Goal: Task Accomplishment & Management: Complete application form

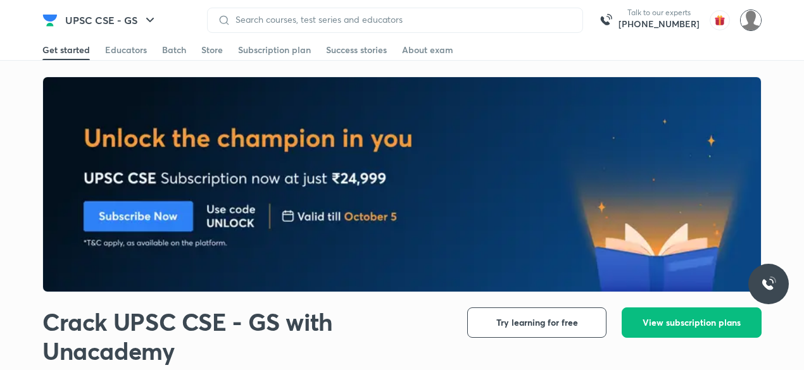
click at [753, 26] on img at bounding box center [751, 20] width 22 height 22
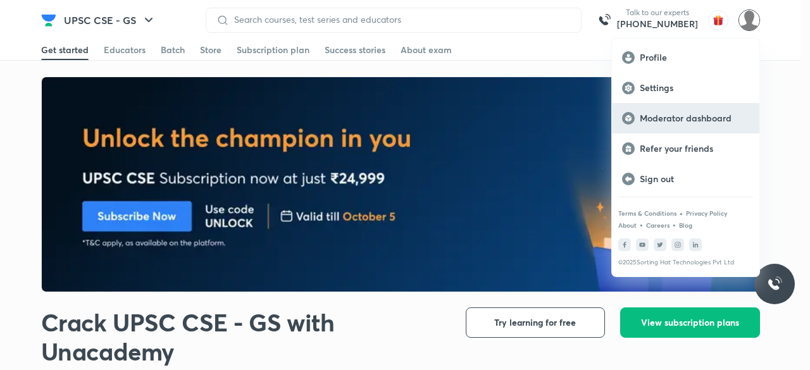
click at [696, 123] on p "Moderator dashboard" at bounding box center [694, 118] width 109 height 11
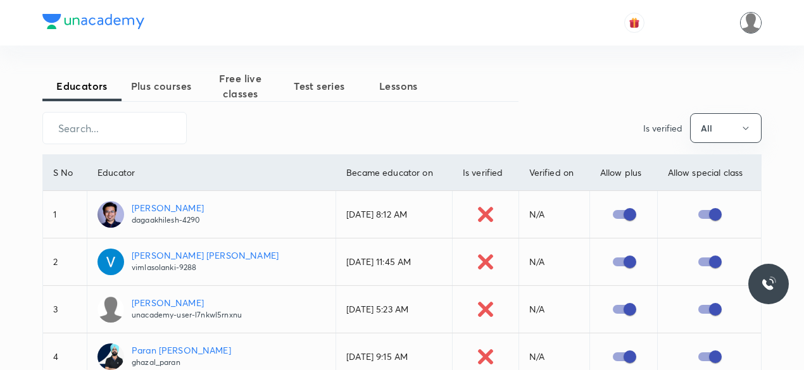
click at [751, 25] on img at bounding box center [751, 23] width 22 height 22
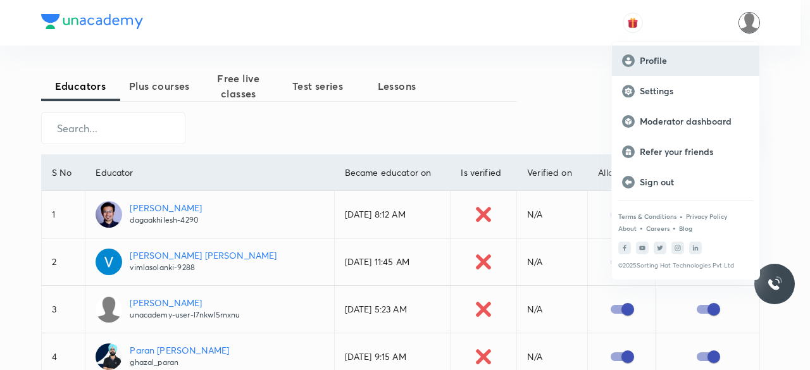
click at [676, 66] on div "Profile" at bounding box center [685, 61] width 147 height 30
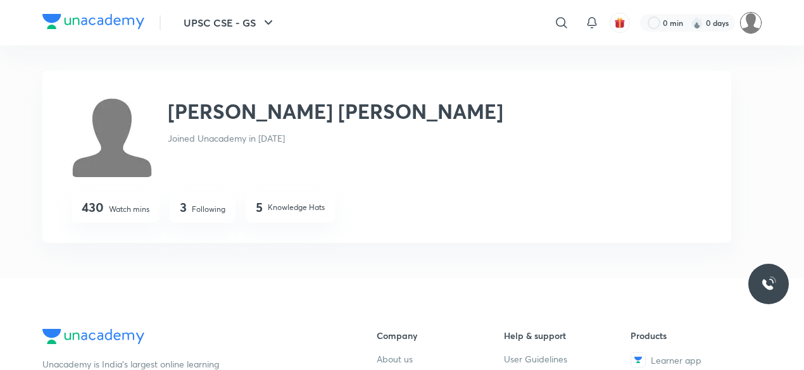
click at [751, 25] on img at bounding box center [751, 23] width 22 height 22
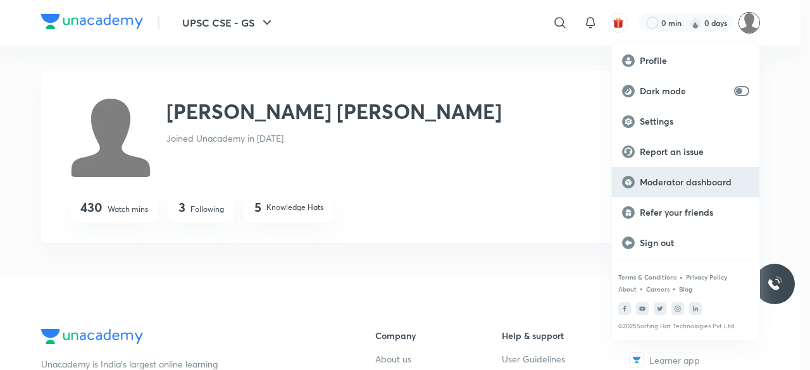
click at [689, 181] on p "Moderator dashboard" at bounding box center [694, 182] width 109 height 11
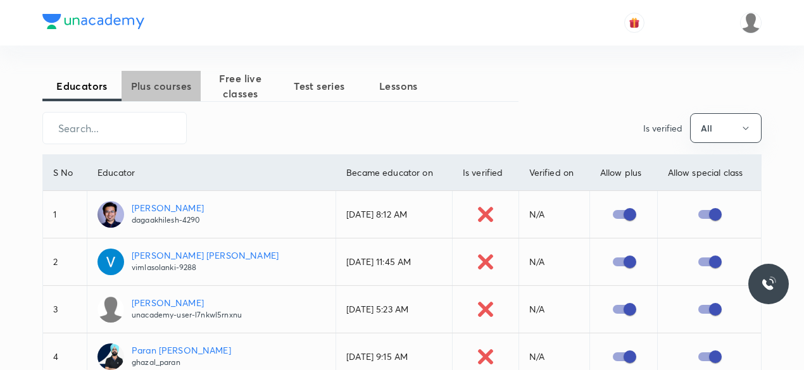
click at [183, 87] on span "Plus courses" at bounding box center [161, 85] width 79 height 15
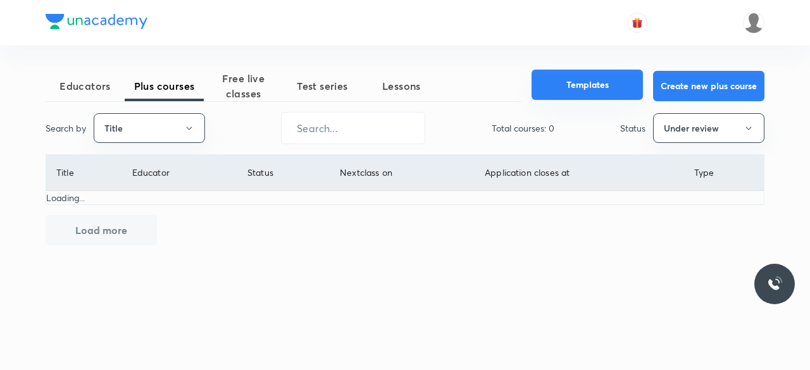
click at [620, 83] on button "Templates" at bounding box center [587, 85] width 111 height 30
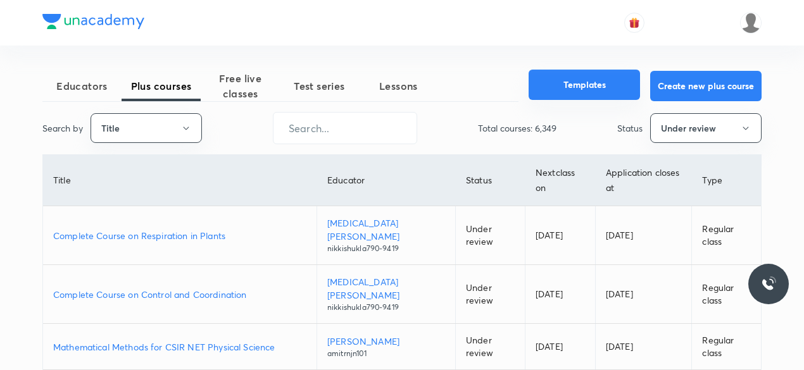
click at [589, 84] on button "Templates" at bounding box center [583, 85] width 111 height 30
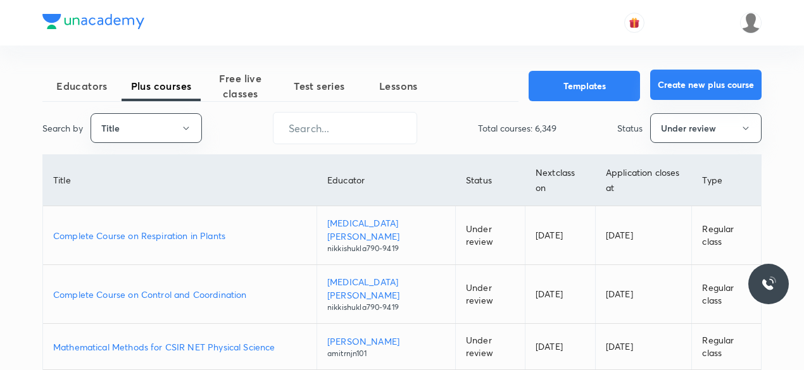
click at [699, 79] on button "Create new plus course" at bounding box center [705, 85] width 111 height 30
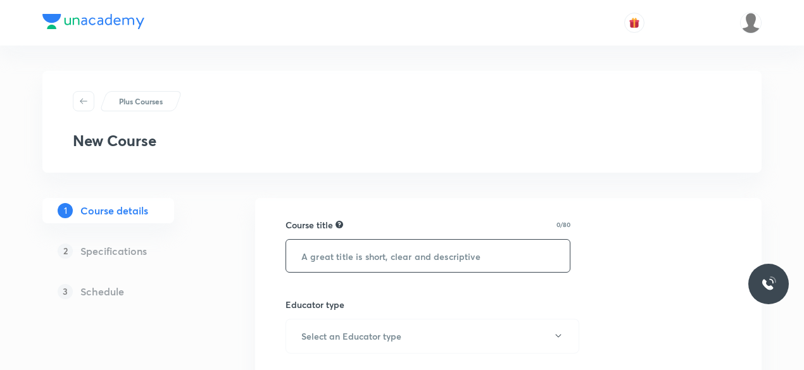
click at [351, 252] on input "text" at bounding box center [428, 256] width 284 height 32
paste input "करेंट अफेयर्स पर व्यापक पाठ्यक्रम"
type input "करेंट अफेयर्स पर व्यापक पाठ्यक्रम"
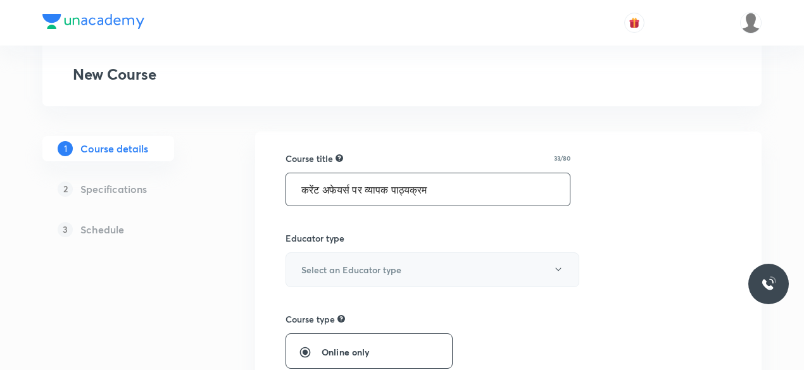
scroll to position [65, 0]
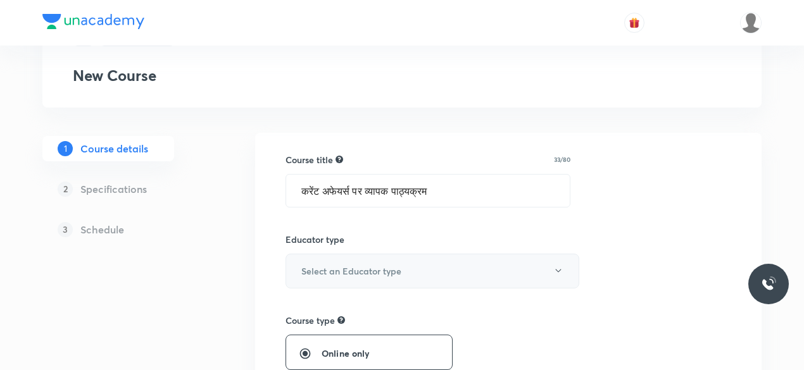
click at [376, 262] on button "Select an Educator type" at bounding box center [432, 271] width 294 height 35
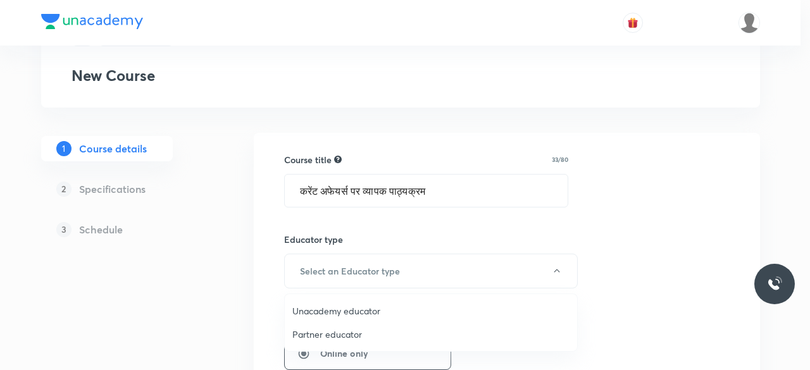
click at [358, 312] on span "Unacademy educator" at bounding box center [430, 310] width 277 height 13
radio input "false"
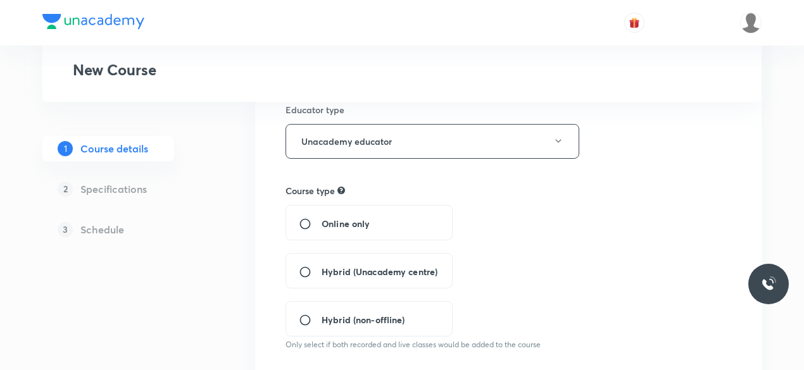
scroll to position [196, 0]
click at [304, 271] on input "Hybrid (Unacademy centre)" at bounding box center [310, 271] width 23 height 13
radio input "true"
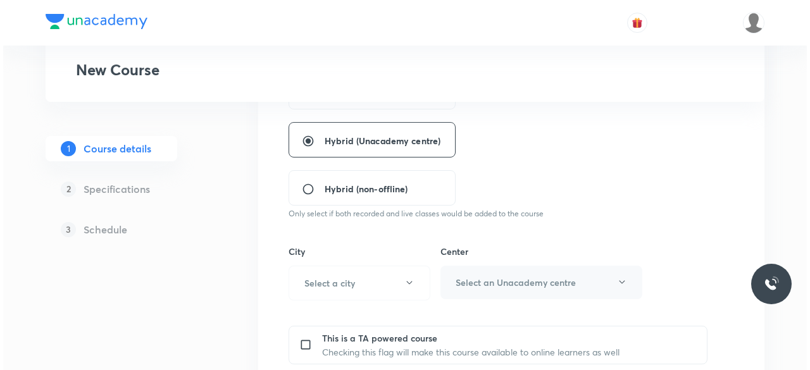
scroll to position [339, 0]
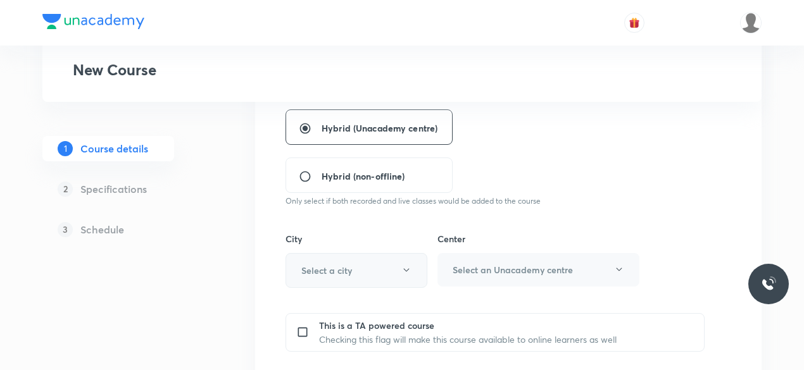
click at [353, 270] on button "Select a city" at bounding box center [356, 270] width 142 height 35
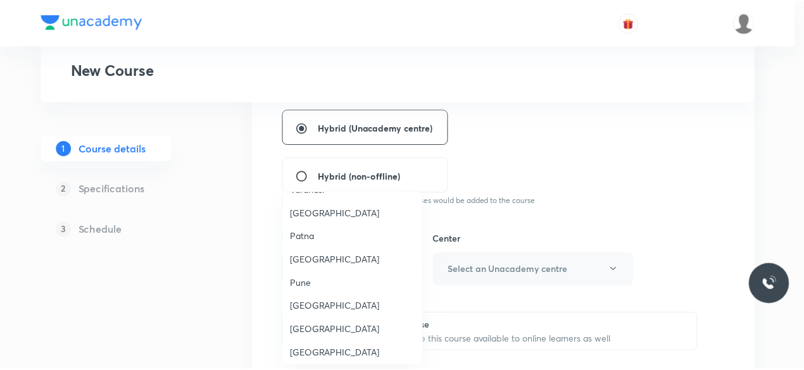
scroll to position [1064, 0]
click at [315, 317] on li "[GEOGRAPHIC_DATA]" at bounding box center [355, 328] width 140 height 23
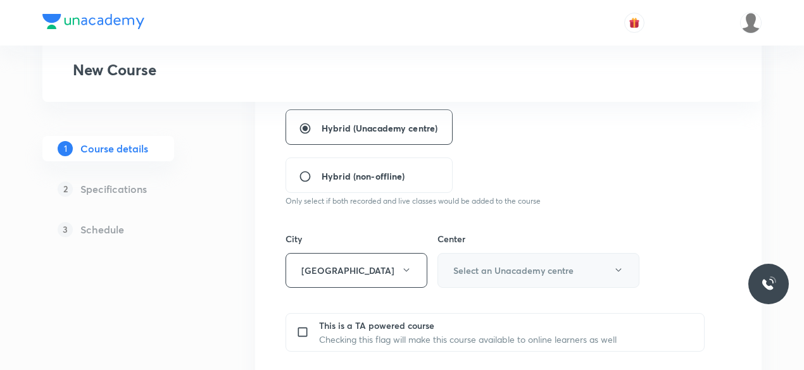
click at [521, 268] on h6 "Select an Unacademy centre" at bounding box center [513, 270] width 120 height 13
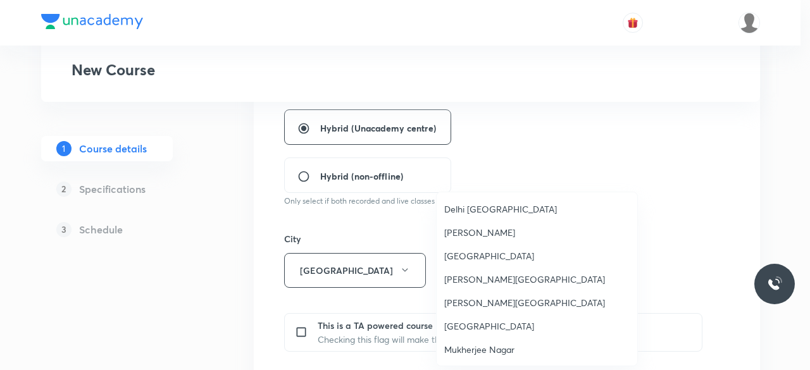
click at [489, 350] on span "Mukherjee Nagar" at bounding box center [536, 349] width 185 height 13
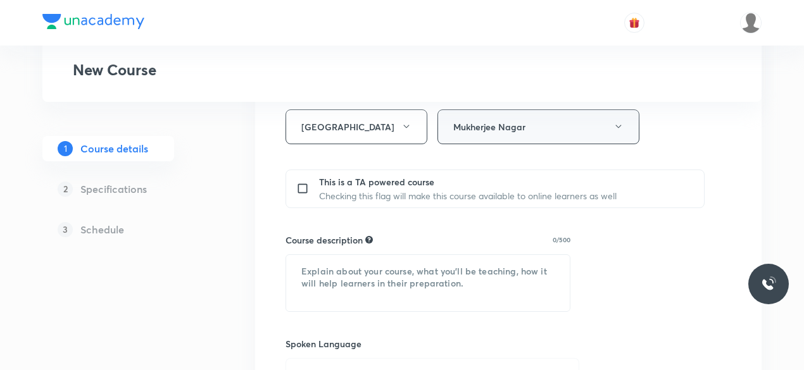
scroll to position [487, 0]
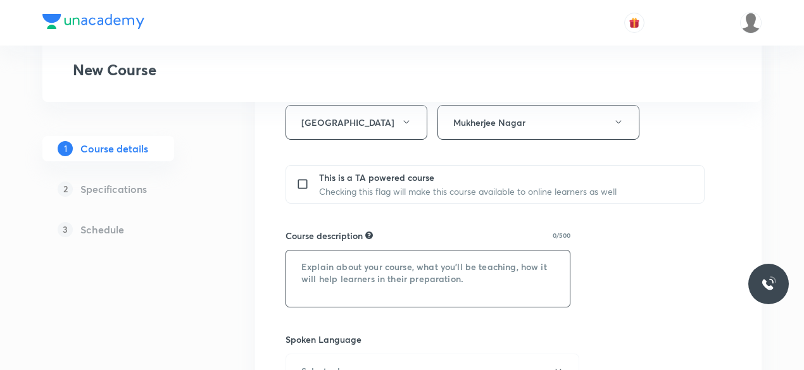
click at [375, 278] on textarea at bounding box center [428, 279] width 284 height 56
paste textarea "इस पाठ्यक्रम में शशांक सर करेंट अफेयर्स पर अपना पाठ्यक्रम कवर करेंगे। यह पाठ्यक…"
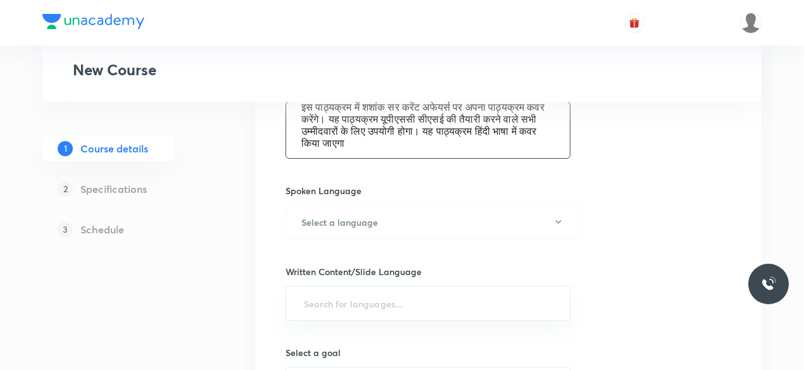
scroll to position [636, 0]
type textarea "इस पाठ्यक्रम में शशांक सर करेंट अफेयर्स पर अपना पाठ्यक्रम कवर करेंगे। यह पाठ्यक…"
click at [366, 223] on h6 "Select a language" at bounding box center [339, 221] width 77 height 13
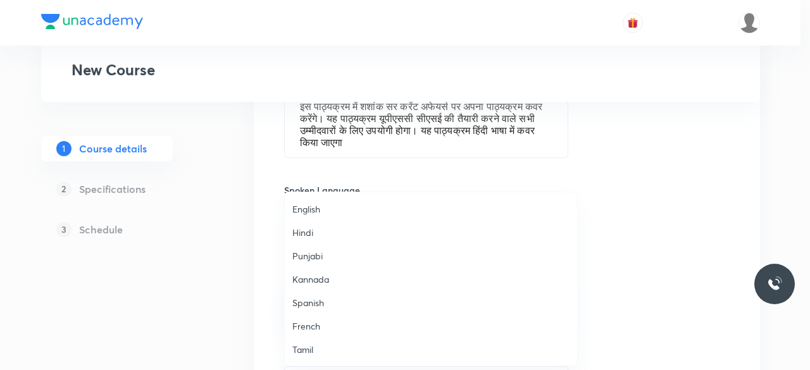
click at [302, 228] on span "Hindi" at bounding box center [430, 232] width 277 height 13
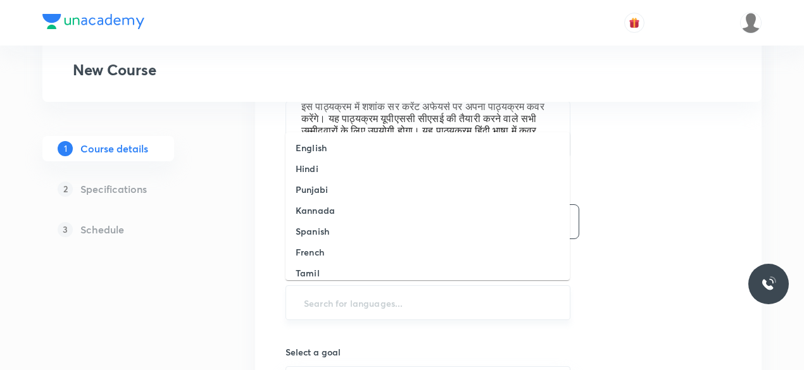
click at [361, 294] on input "text" at bounding box center [427, 302] width 253 height 23
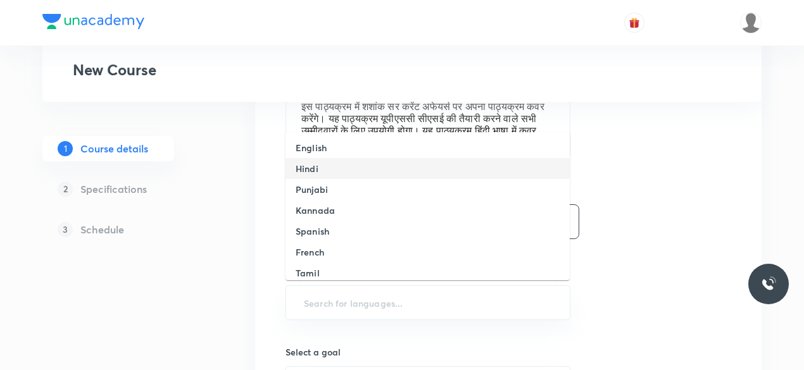
click at [320, 169] on li "Hindi" at bounding box center [427, 168] width 284 height 21
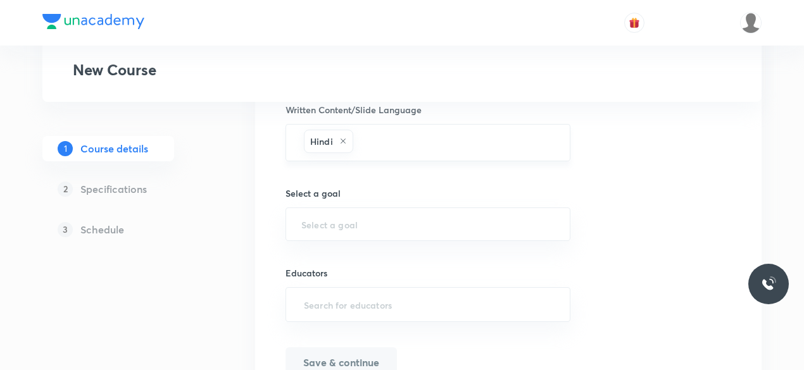
scroll to position [798, 0]
click at [378, 213] on div "​" at bounding box center [427, 224] width 285 height 34
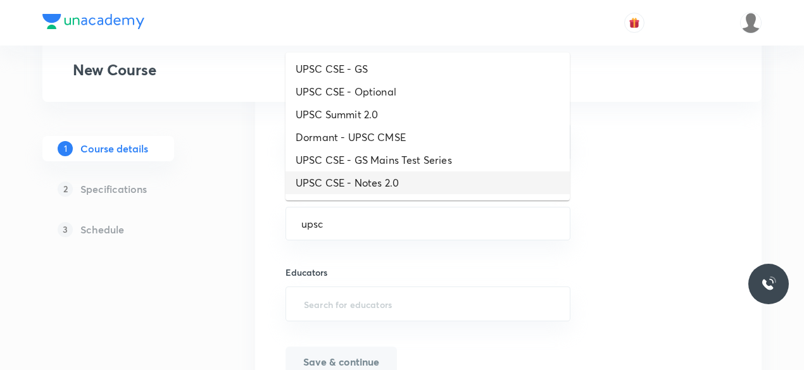
scroll to position [135, 0]
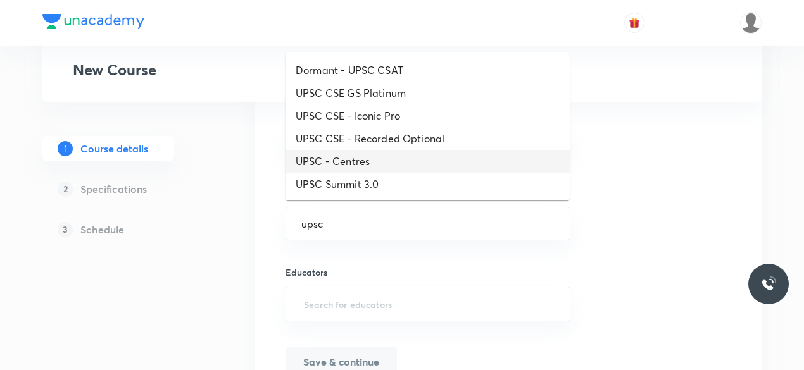
click at [370, 165] on li "UPSC - Centres" at bounding box center [427, 161] width 284 height 23
type input "UPSC - Centres"
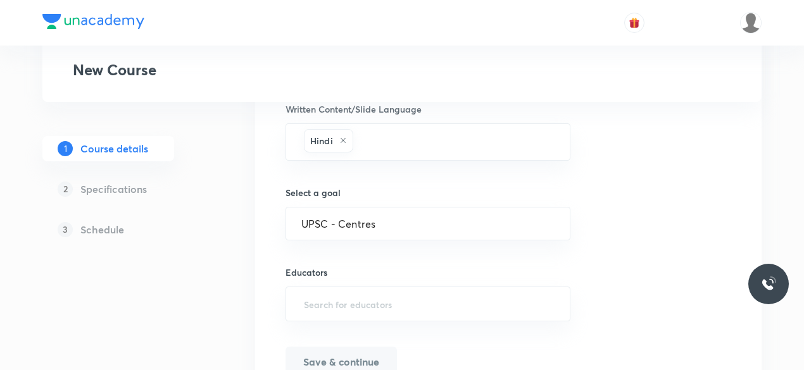
scroll to position [861, 0]
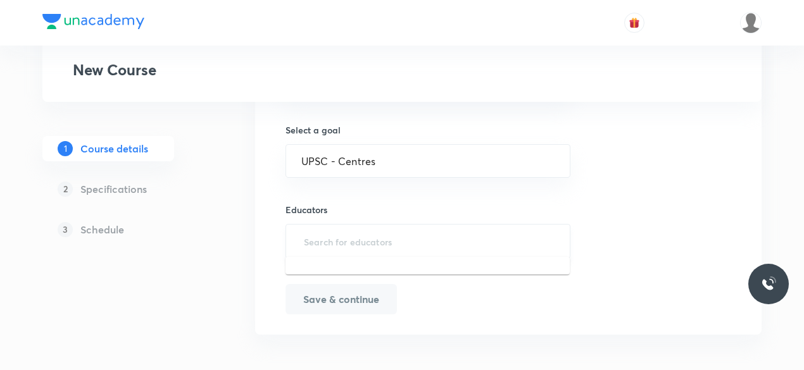
click at [370, 235] on input "text" at bounding box center [427, 241] width 253 height 23
paste input "@shashanksr"
type input "@shashanksr"
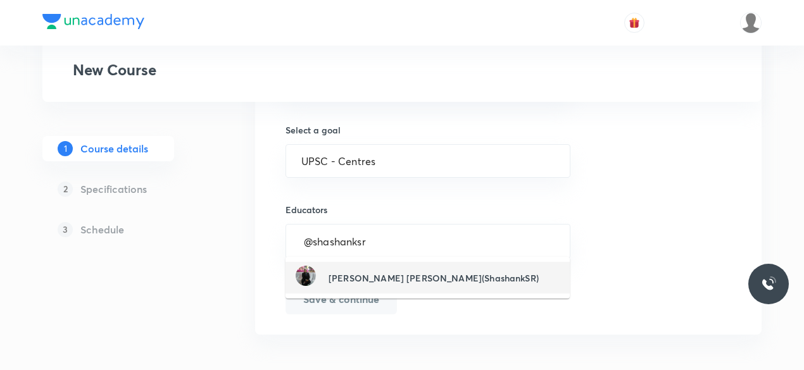
click at [358, 275] on h6 "[PERSON_NAME] [PERSON_NAME](ShashankSR)" at bounding box center [433, 277] width 210 height 13
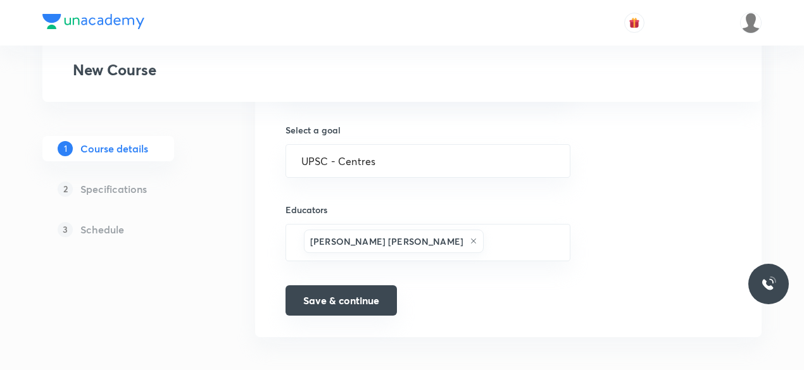
click at [346, 299] on button "Save & continue" at bounding box center [340, 300] width 111 height 30
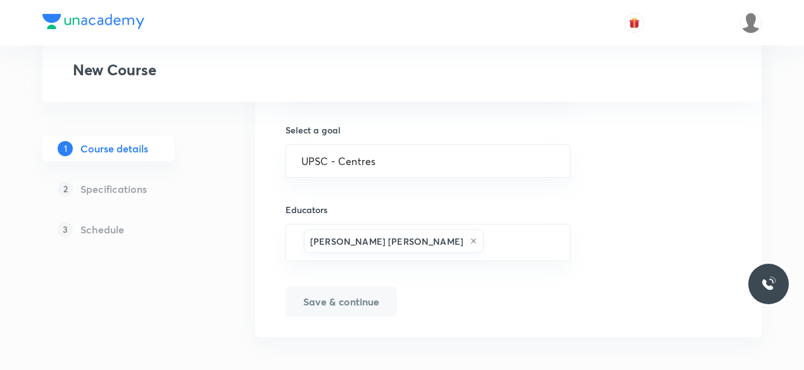
scroll to position [877, 0]
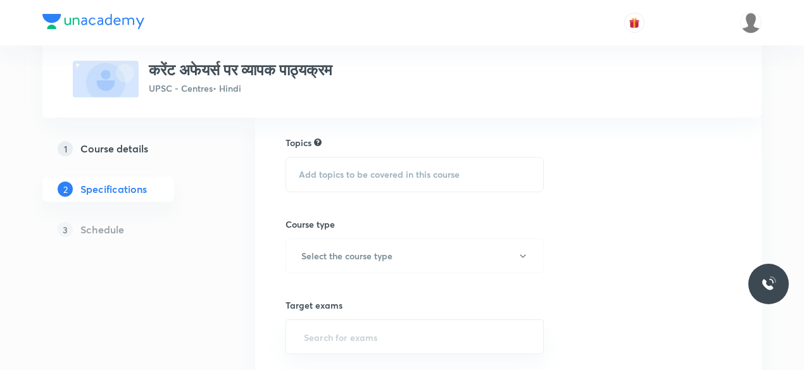
scroll to position [99, 0]
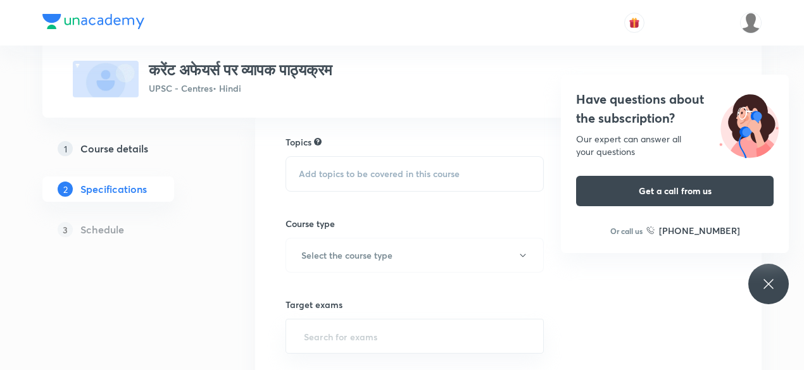
click at [378, 186] on div "Add topics to be covered in this course" at bounding box center [414, 173] width 258 height 35
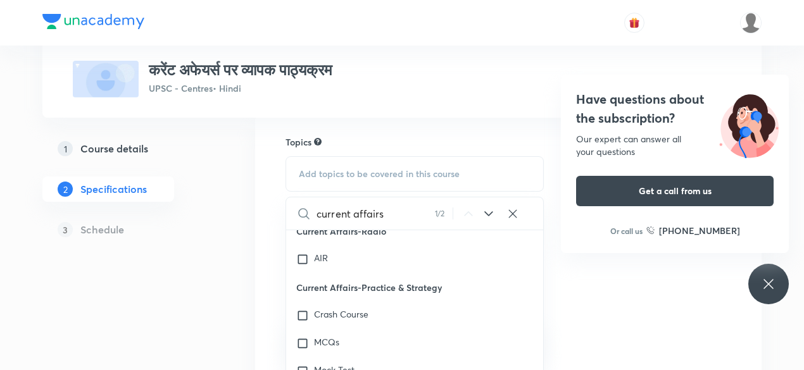
scroll to position [23568, 0]
type input "current affairs"
click at [514, 217] on icon at bounding box center [512, 214] width 13 height 13
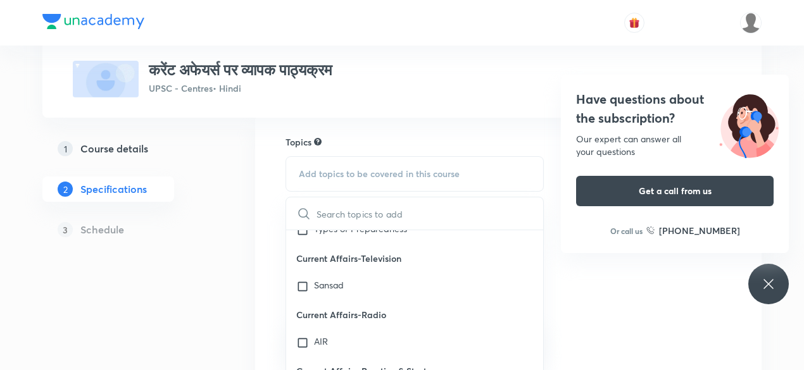
scroll to position [23484, 0]
click at [302, 335] on input "checkbox" at bounding box center [305, 341] width 18 height 13
checkbox input "true"
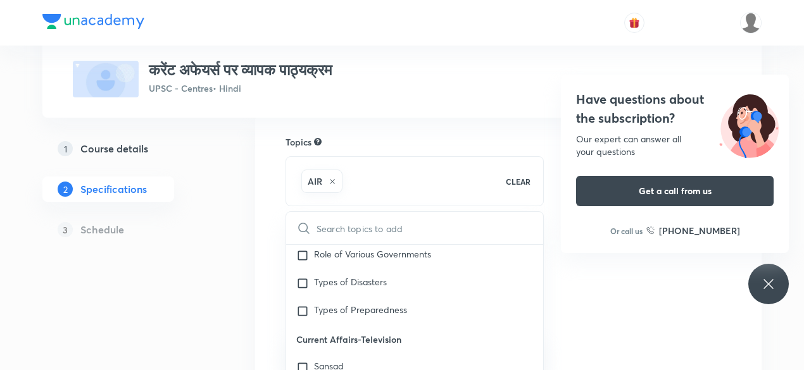
scroll to position [23416, 0]
click at [301, 362] on input "checkbox" at bounding box center [305, 368] width 18 height 13
checkbox input "true"
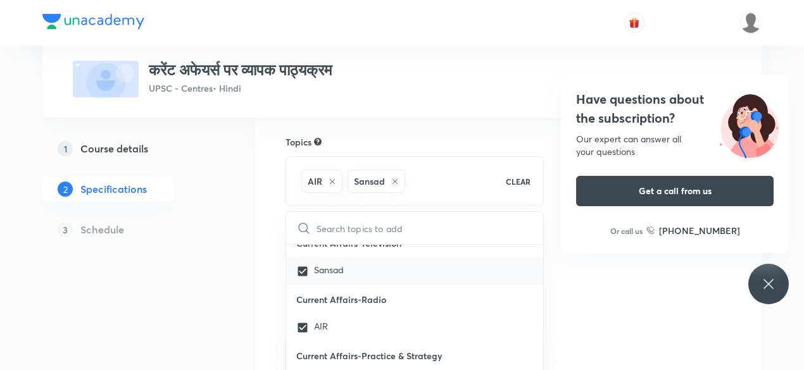
scroll to position [23513, 0]
checkbox input "true"
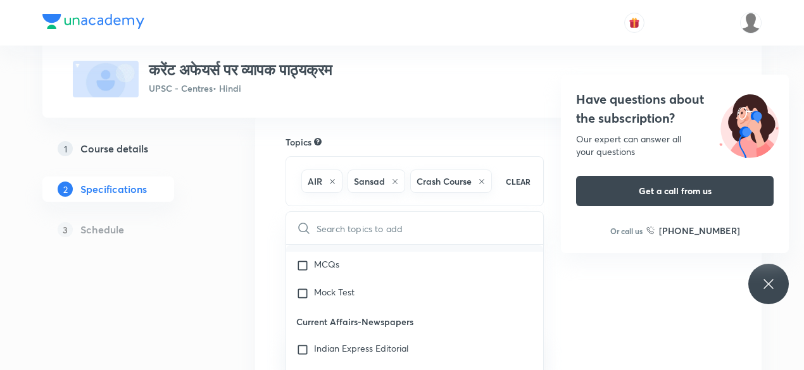
scroll to position [23661, 0]
click at [302, 341] on input "checkbox" at bounding box center [305, 347] width 18 height 13
checkbox input "true"
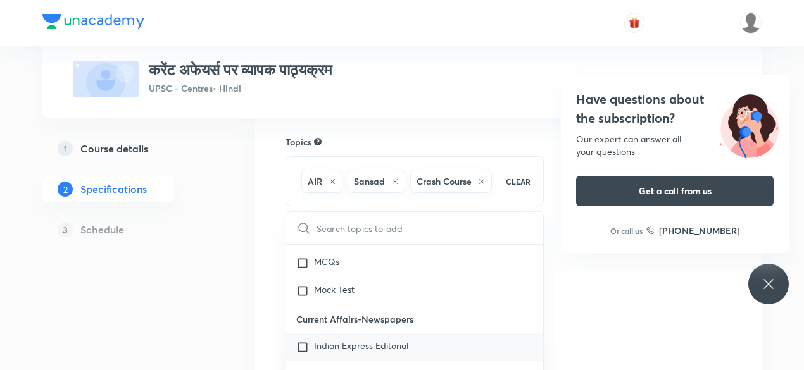
checkbox input "true"
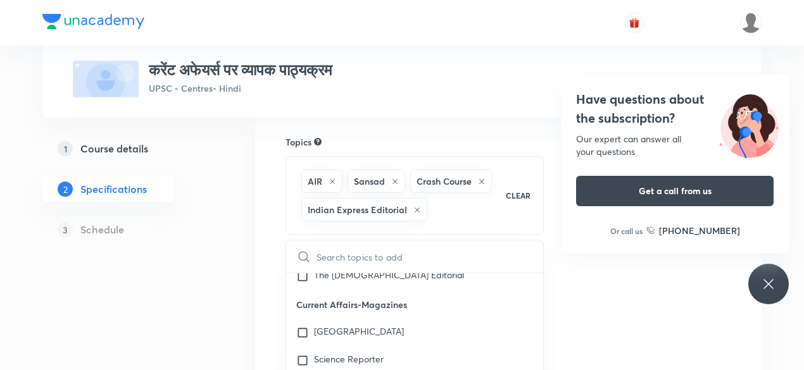
scroll to position [23883, 0]
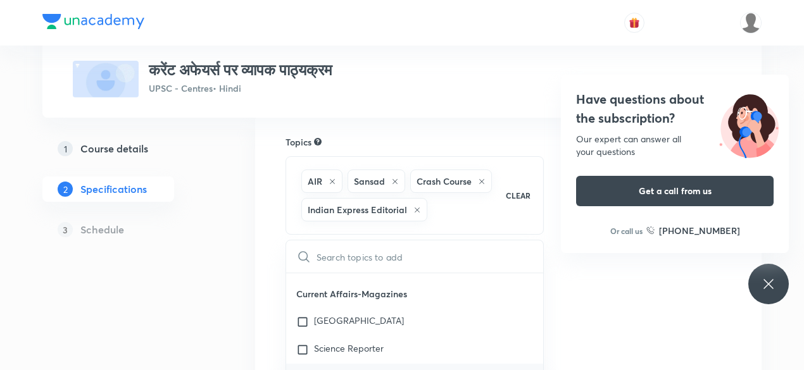
checkbox input "true"
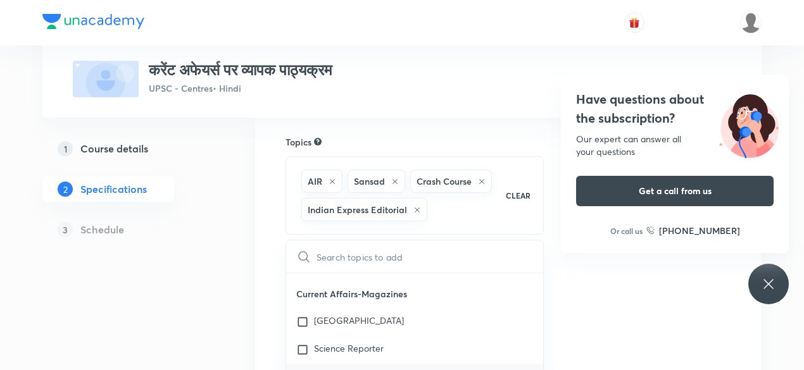
checkbox input "true"
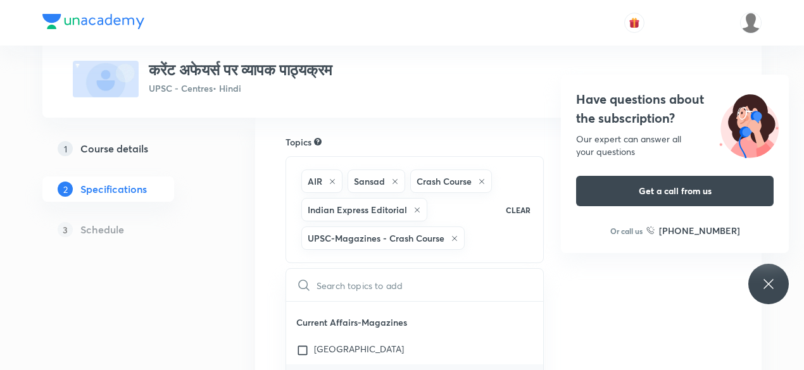
checkbox input "true"
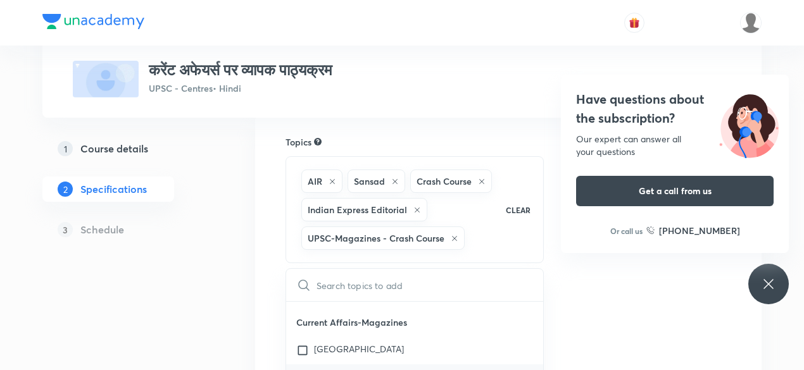
checkbox input "true"
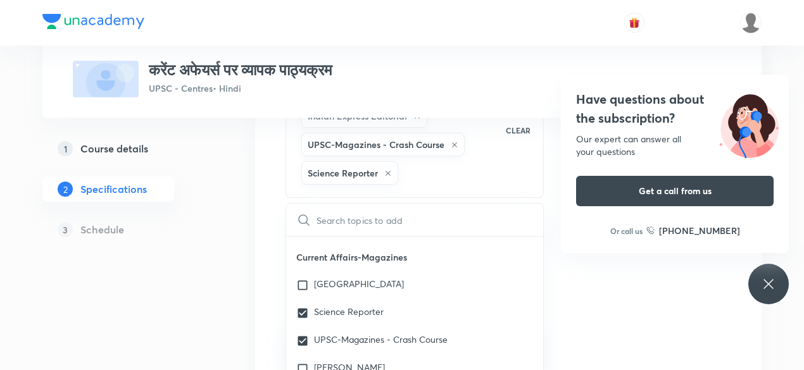
scroll to position [23950, 0]
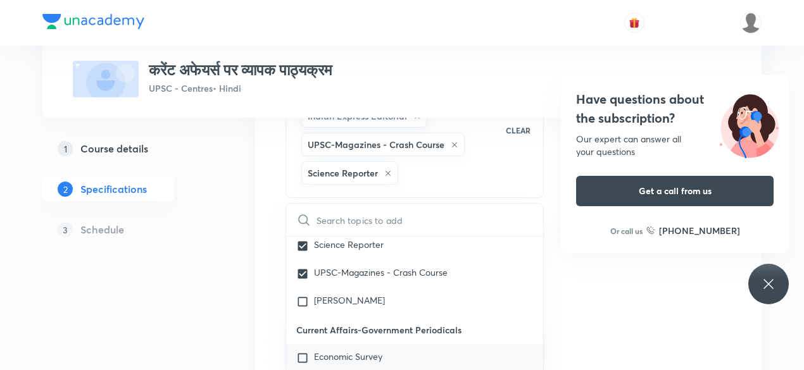
click at [302, 352] on input "checkbox" at bounding box center [305, 358] width 18 height 13
checkbox input "true"
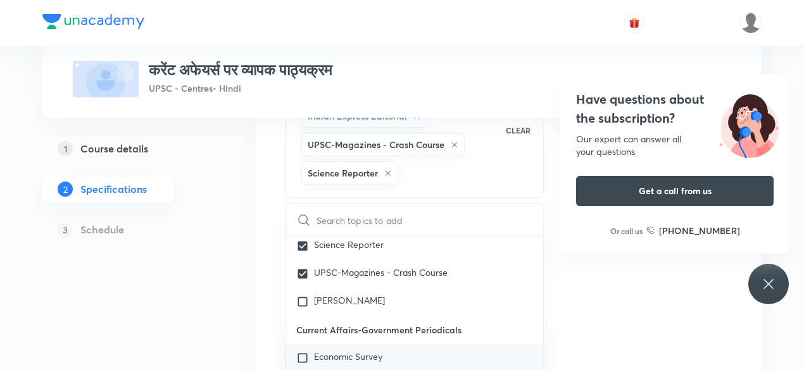
checkbox input "true"
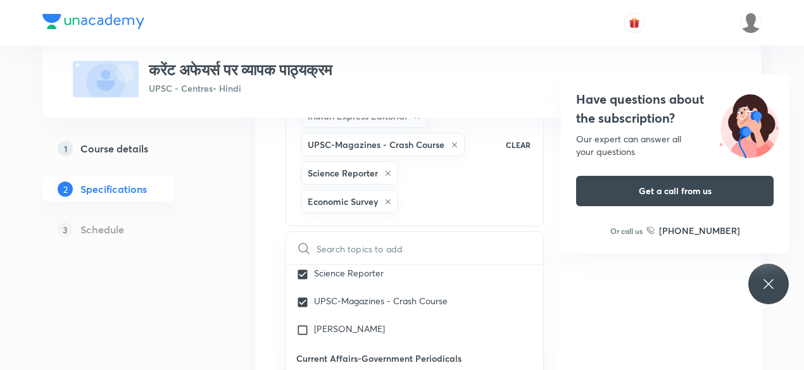
checkbox input "true"
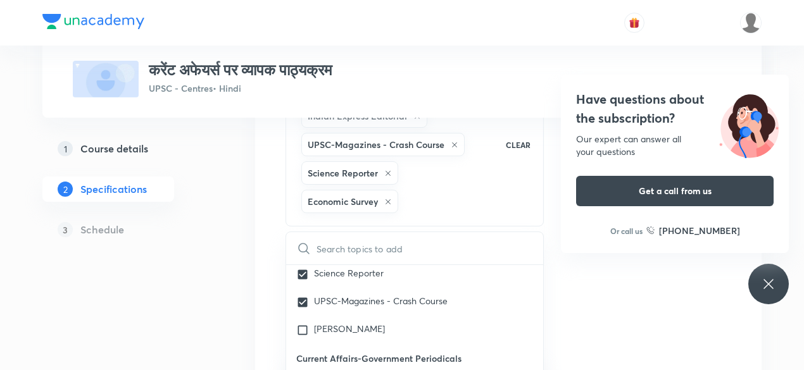
checkbox input "true"
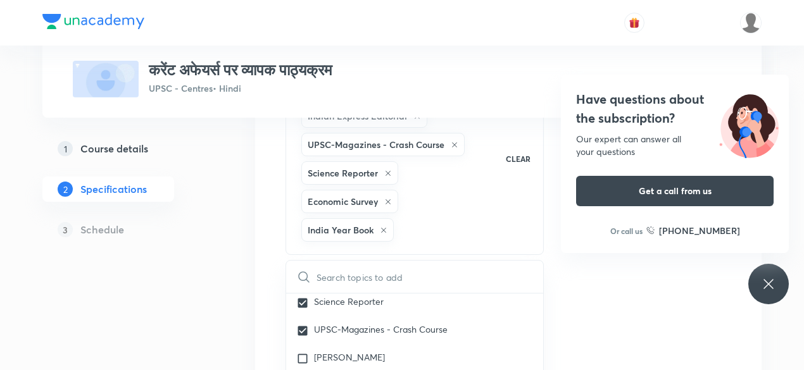
click at [615, 279] on div "Topics AIR Sansad Crash Course Indian Express Editorial UPSC-Magazines - Crash …" at bounding box center [508, 330] width 446 height 576
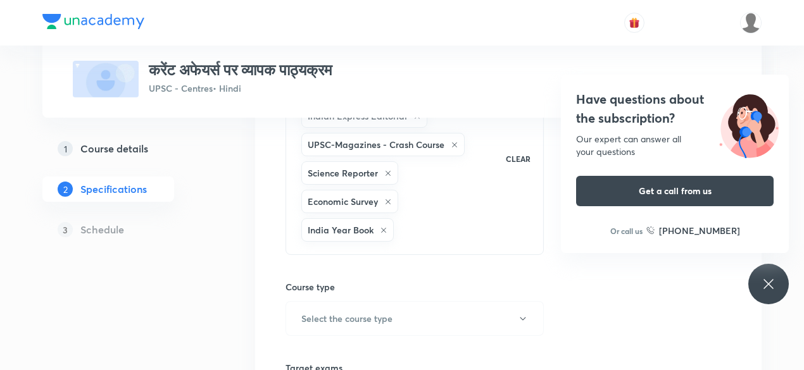
click at [359, 285] on h6 "Course type" at bounding box center [414, 286] width 258 height 13
click at [376, 316] on h6 "Select the course type" at bounding box center [346, 318] width 91 height 13
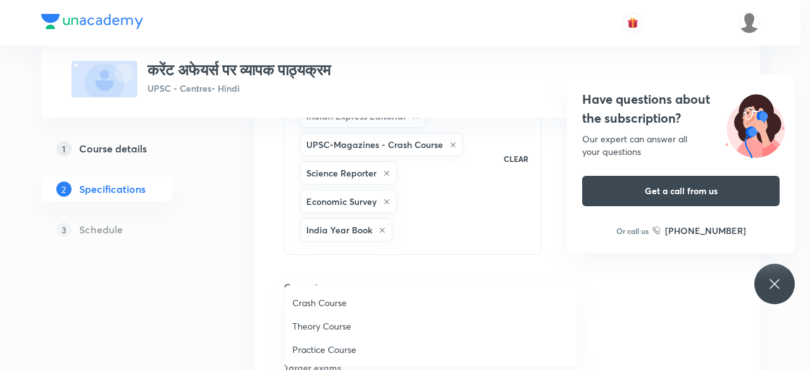
click at [344, 327] on span "Theory Course" at bounding box center [430, 326] width 277 height 13
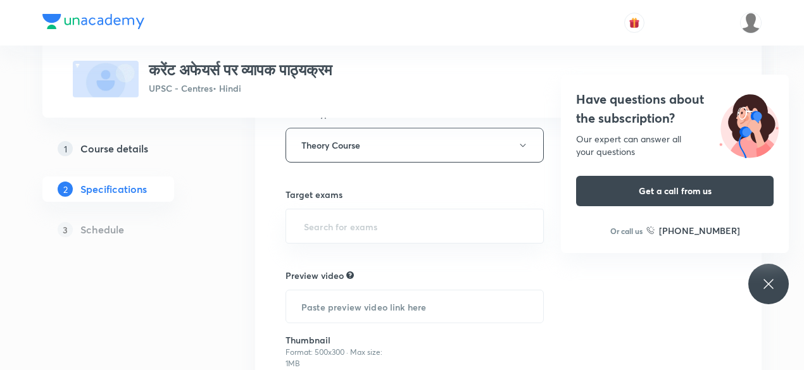
scroll to position [366, 0]
click at [346, 224] on input "text" at bounding box center [414, 225] width 227 height 23
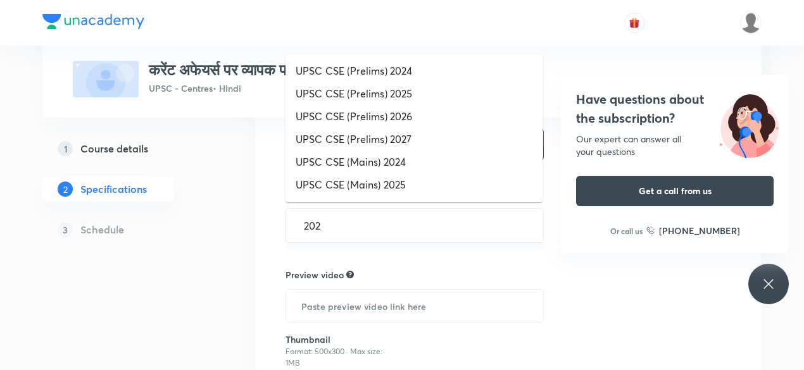
type input "2025"
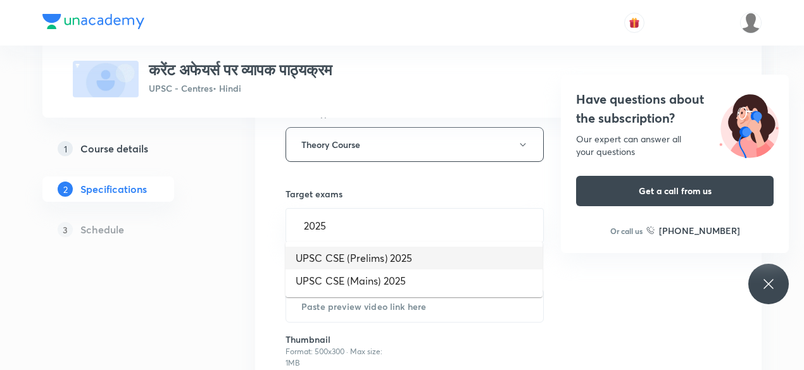
click at [369, 254] on li "UPSC CSE (Prelims) 2025" at bounding box center [413, 258] width 257 height 23
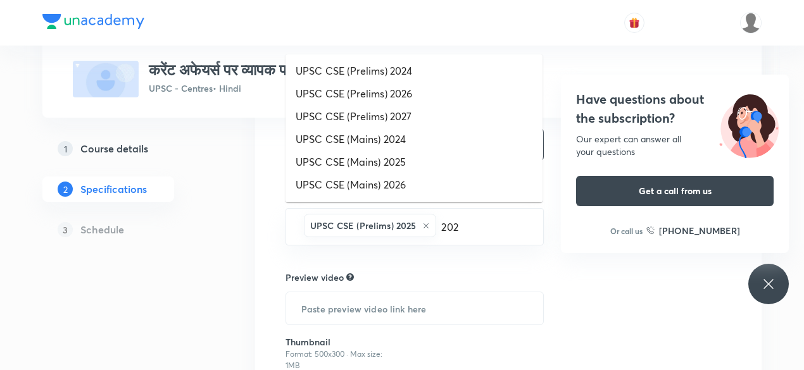
type input "2026"
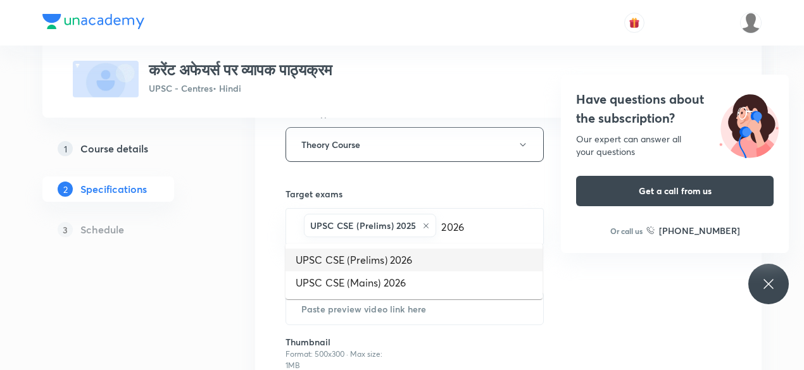
click at [380, 263] on li "UPSC CSE (Prelims) 2026" at bounding box center [413, 260] width 257 height 23
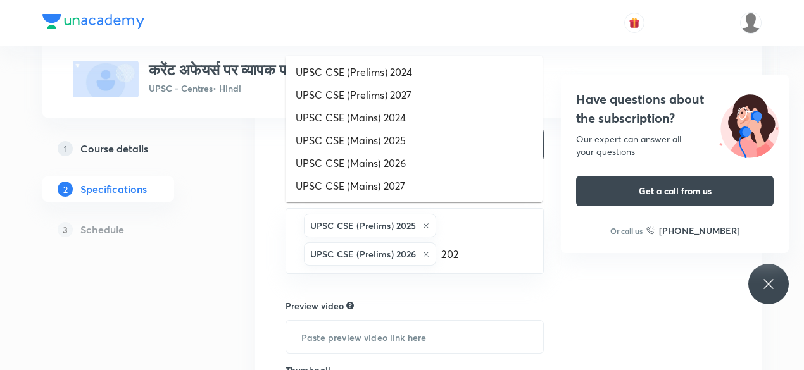
type input "2025"
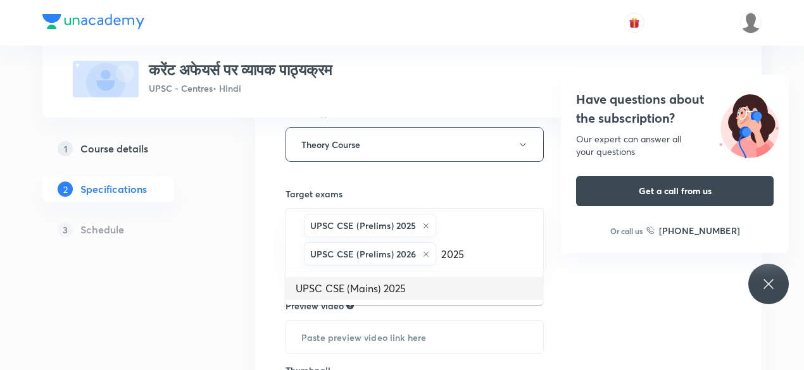
click at [376, 280] on li "UPSC CSE (Mains) 2025" at bounding box center [413, 288] width 257 height 23
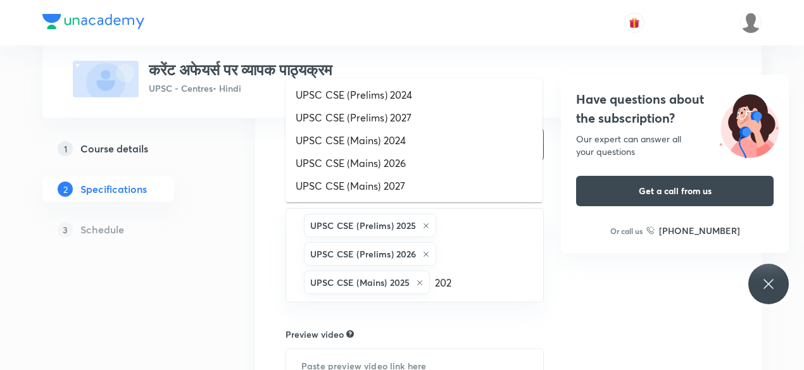
type input "2026"
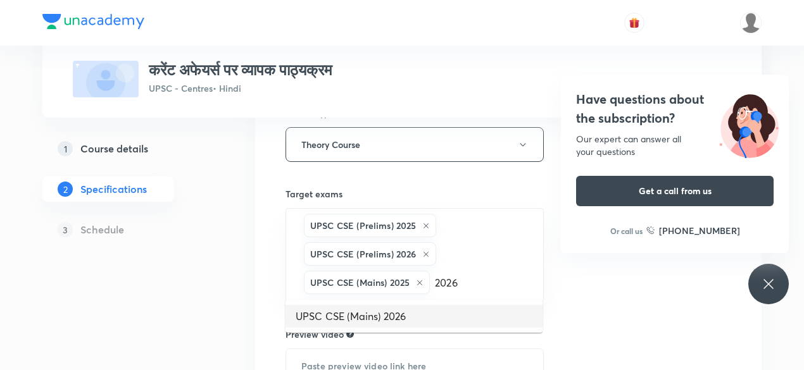
click at [385, 309] on li "UPSC CSE (Mains) 2026" at bounding box center [413, 316] width 257 height 23
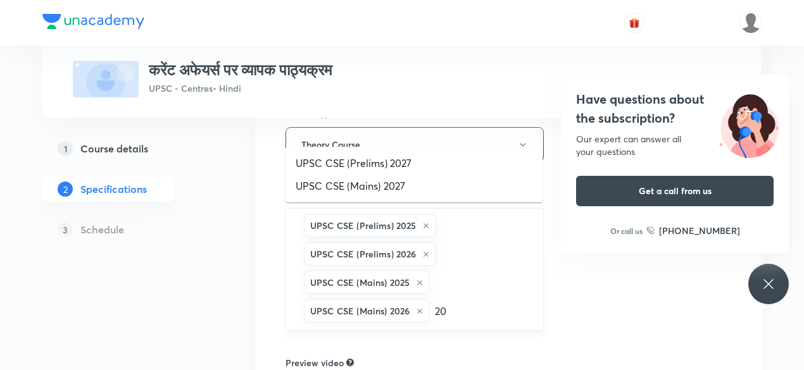
type input "2"
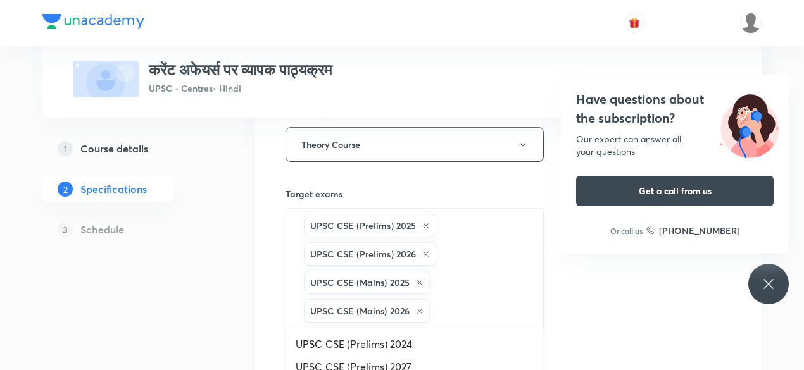
scroll to position [569, 0]
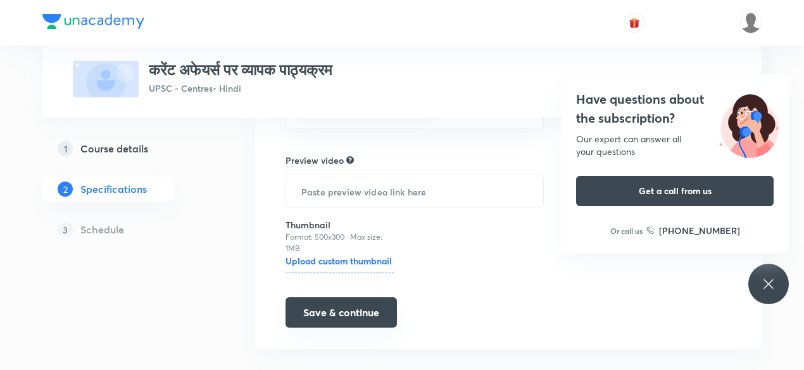
click at [364, 304] on button "Save & continue" at bounding box center [340, 312] width 111 height 30
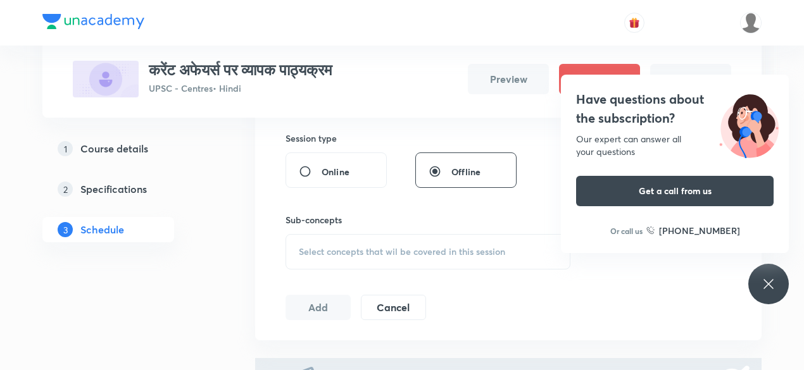
scroll to position [308, 0]
click at [311, 246] on span "Select concepts that wil be covered in this session" at bounding box center [402, 251] width 206 height 10
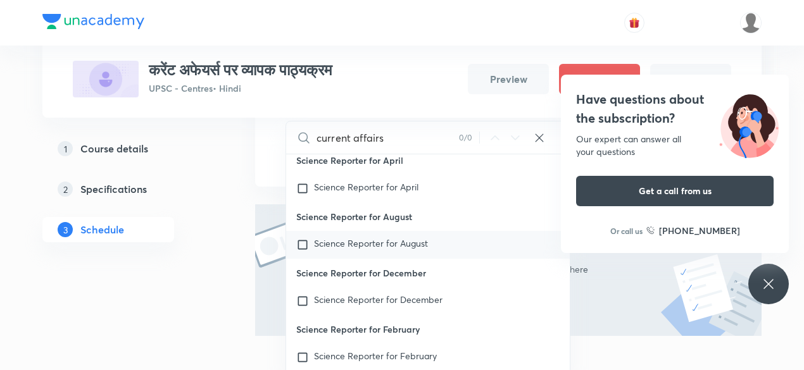
scroll to position [65, 0]
type input "current affairs"
click at [306, 301] on input "checkbox" at bounding box center [305, 300] width 18 height 13
checkbox input "true"
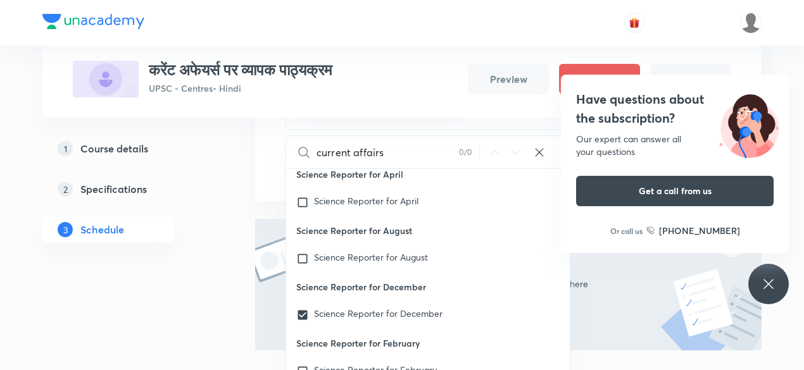
click at [587, 206] on div "Have questions about the subscription? Our expert can answer all your questions…" at bounding box center [675, 164] width 228 height 178
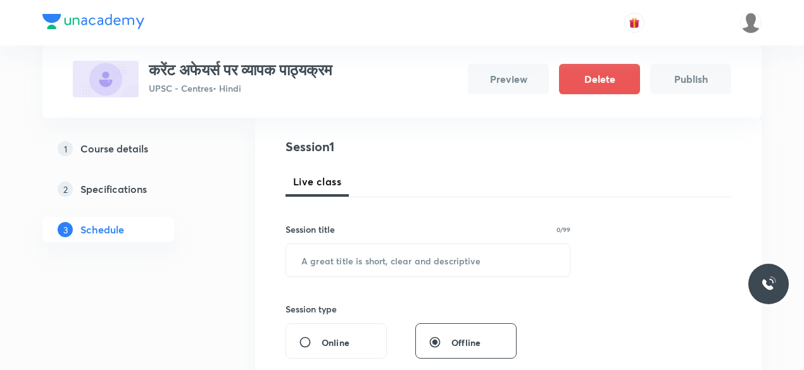
scroll to position [123, 0]
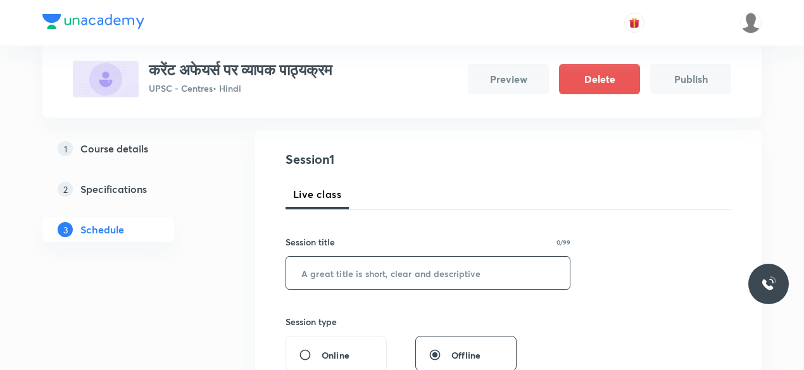
click at [314, 272] on input "text" at bounding box center [428, 273] width 284 height 32
paste input "करेंट अफेयर्स"
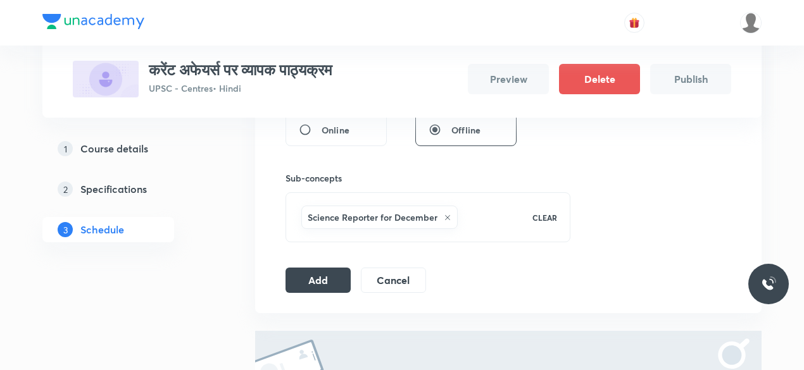
scroll to position [347, 0]
type input "करेंट अफेयर्स"
click at [331, 282] on button "Add" at bounding box center [317, 280] width 65 height 25
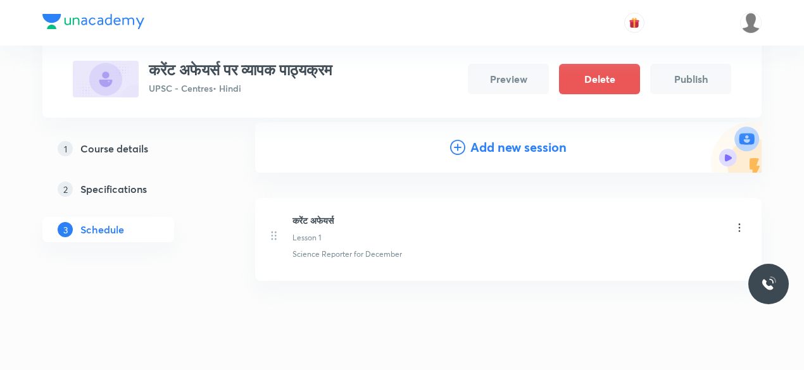
scroll to position [143, 0]
click at [739, 228] on icon at bounding box center [739, 227] width 13 height 13
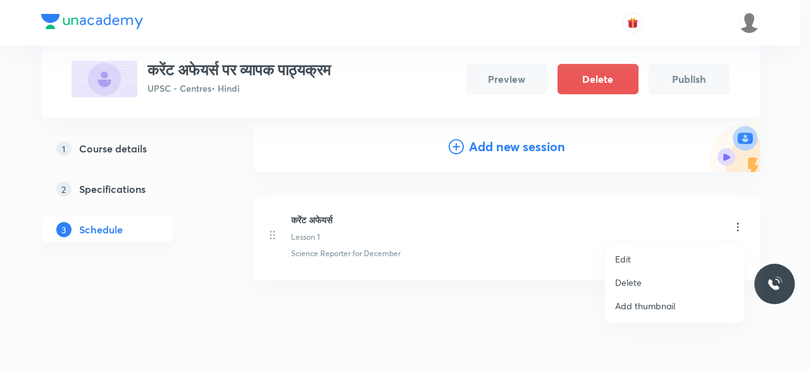
click at [559, 246] on div at bounding box center [405, 185] width 810 height 370
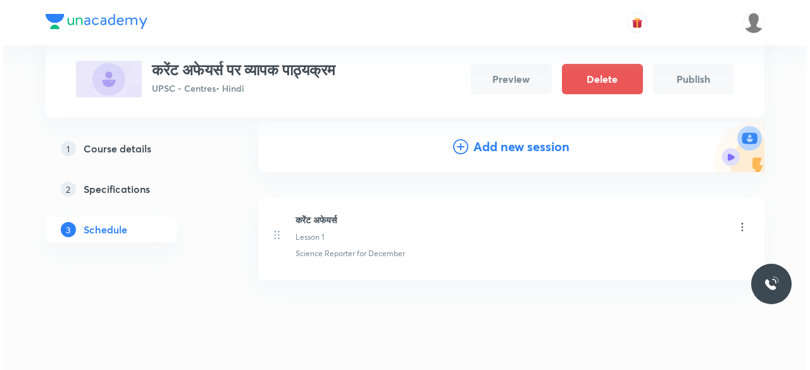
scroll to position [0, 0]
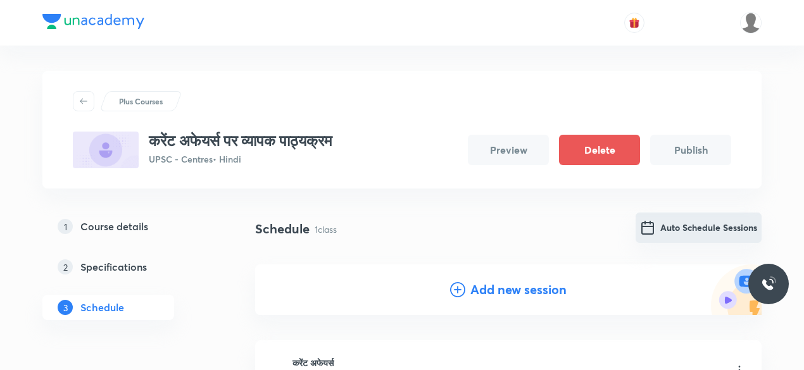
click at [680, 228] on button "Auto Schedule Sessions" at bounding box center [698, 228] width 126 height 30
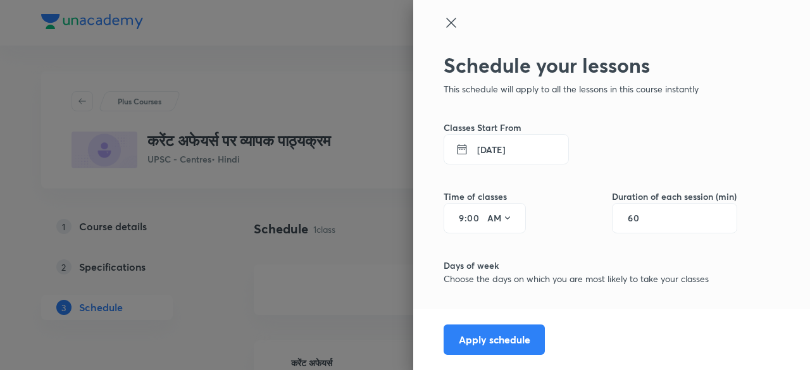
click at [488, 159] on button "[DATE]" at bounding box center [506, 149] width 125 height 30
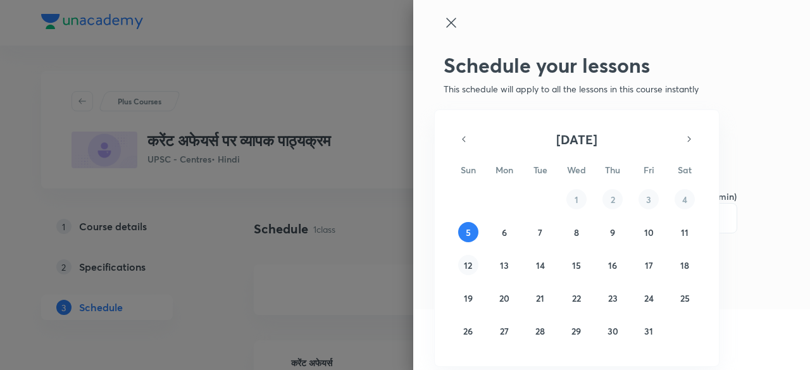
click at [470, 264] on abbr "12" at bounding box center [468, 265] width 8 height 12
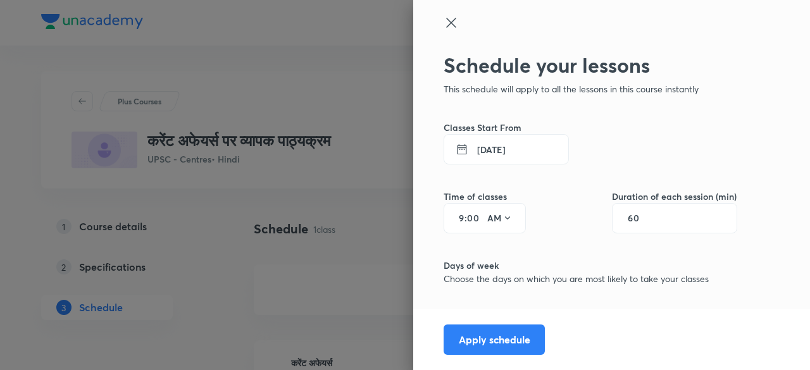
click at [452, 220] on input "9" at bounding box center [456, 218] width 15 height 10
type input "2"
click at [502, 218] on icon at bounding box center [507, 218] width 10 height 10
click at [483, 250] on div "PM" at bounding box center [491, 250] width 46 height 30
click at [636, 218] on input "60" at bounding box center [640, 218] width 24 height 10
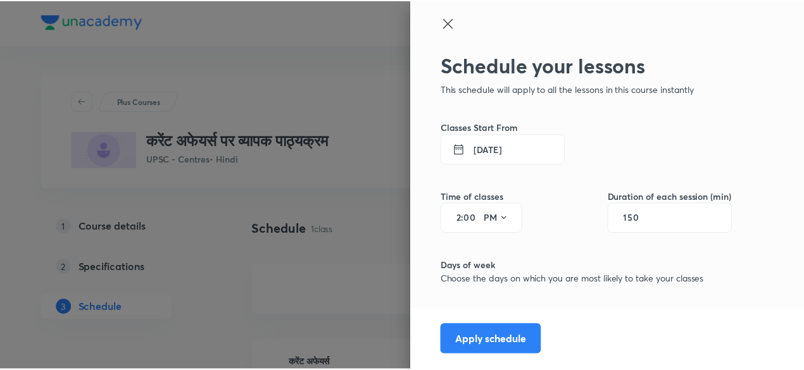
scroll to position [97, 0]
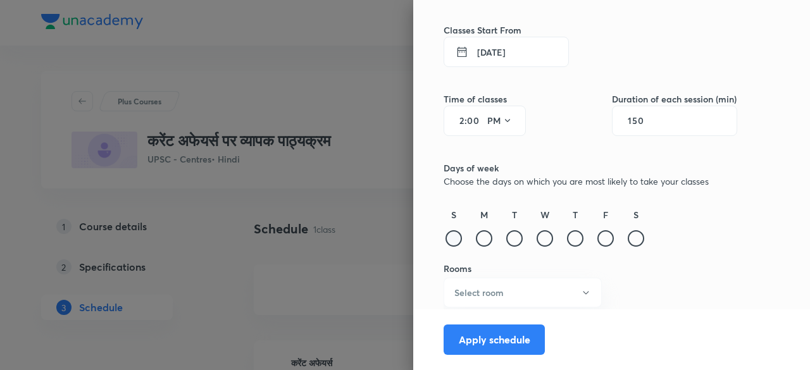
type input "150"
click at [446, 240] on div at bounding box center [454, 238] width 16 height 16
click at [628, 244] on div at bounding box center [636, 238] width 16 height 16
click at [515, 290] on button "Select room" at bounding box center [523, 293] width 158 height 30
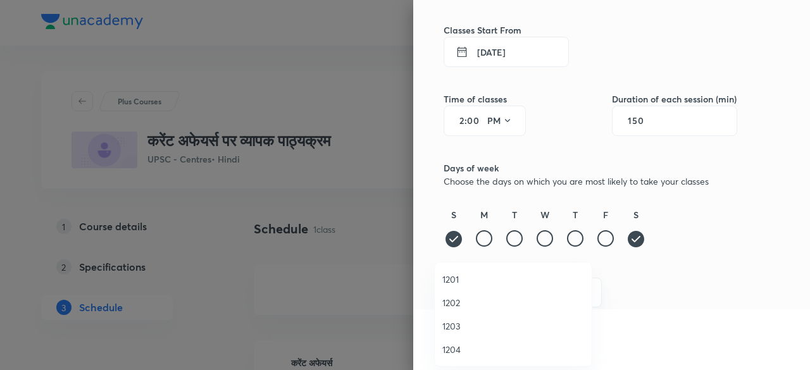
click at [465, 299] on span "1202" at bounding box center [513, 302] width 142 height 13
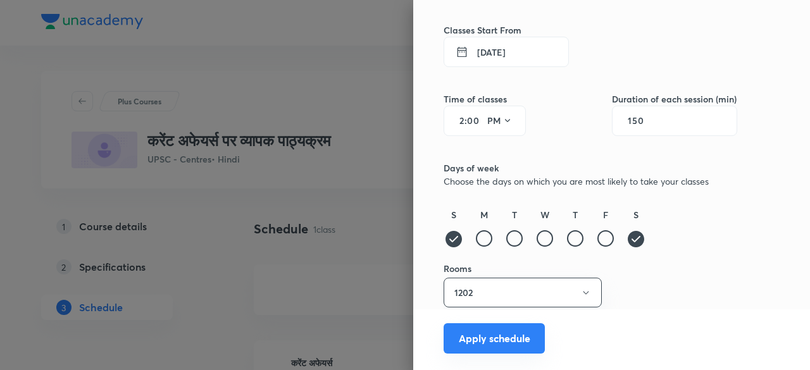
click at [510, 333] on button "Apply schedule" at bounding box center [494, 338] width 101 height 30
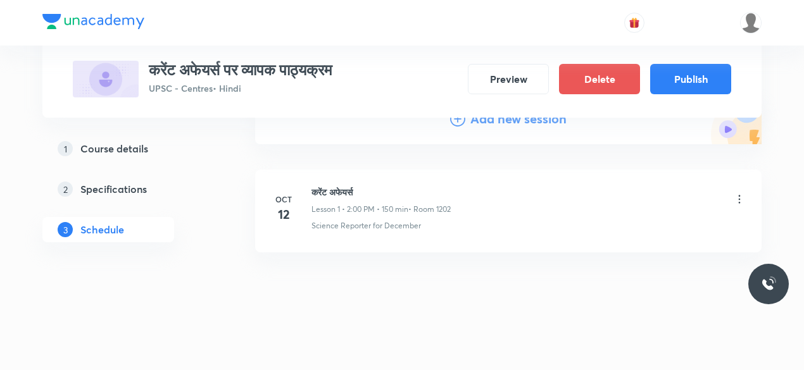
scroll to position [171, 0]
click at [740, 198] on icon at bounding box center [739, 198] width 13 height 13
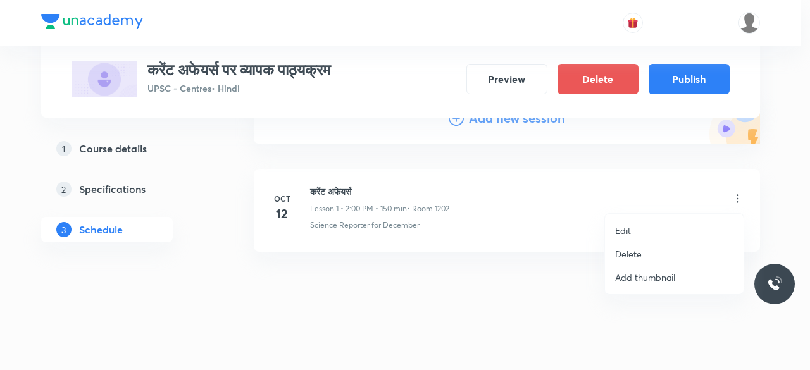
click at [649, 228] on li "Edit" at bounding box center [674, 230] width 139 height 23
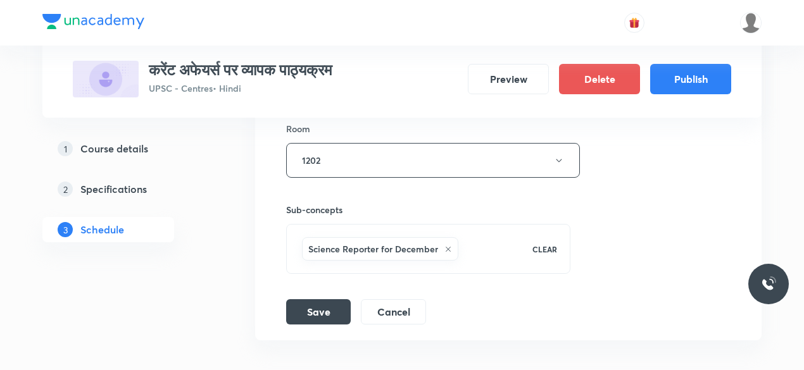
scroll to position [570, 0]
click at [104, 147] on h5 "Course details" at bounding box center [114, 148] width 68 height 15
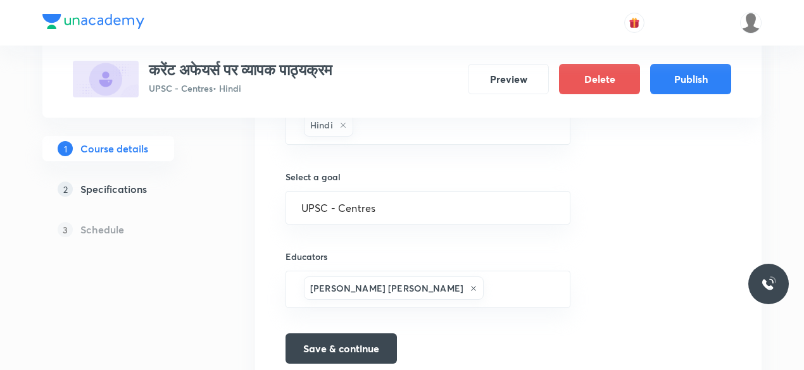
scroll to position [828, 0]
click at [115, 189] on h5 "Specifications" at bounding box center [113, 189] width 66 height 15
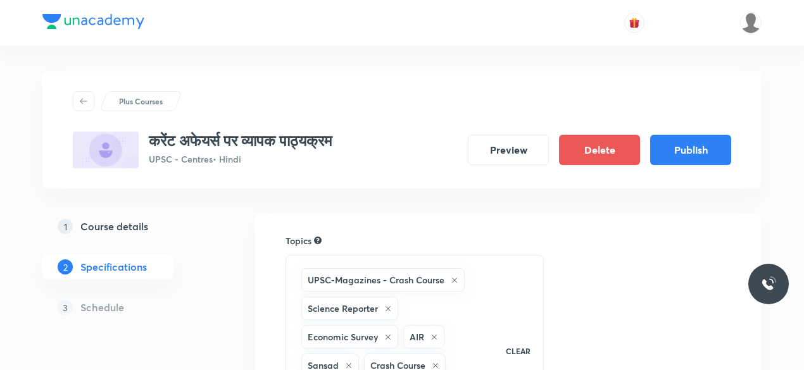
scroll to position [132, 0]
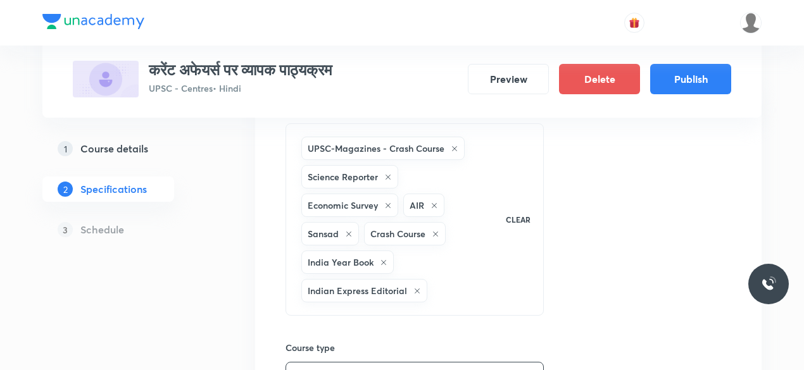
click at [454, 146] on icon at bounding box center [455, 149] width 8 height 8
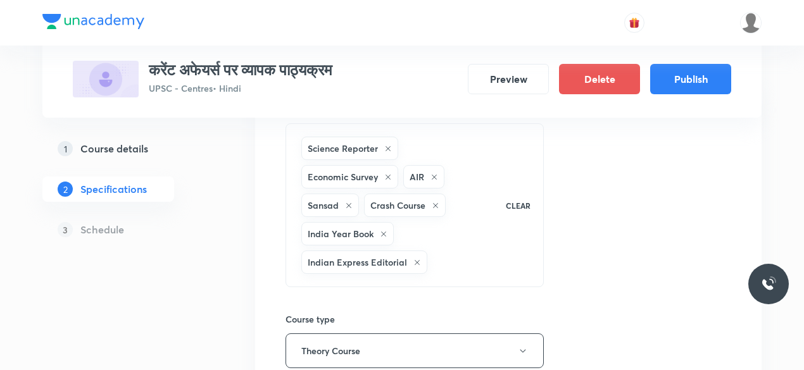
click at [390, 147] on icon at bounding box center [388, 149] width 8 height 8
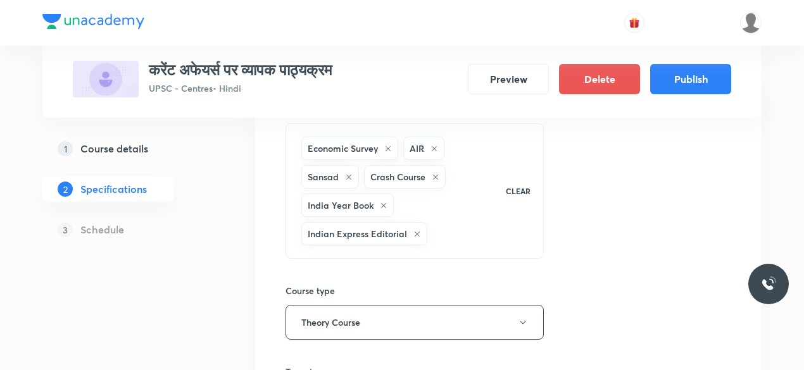
click at [390, 147] on icon at bounding box center [388, 149] width 8 height 8
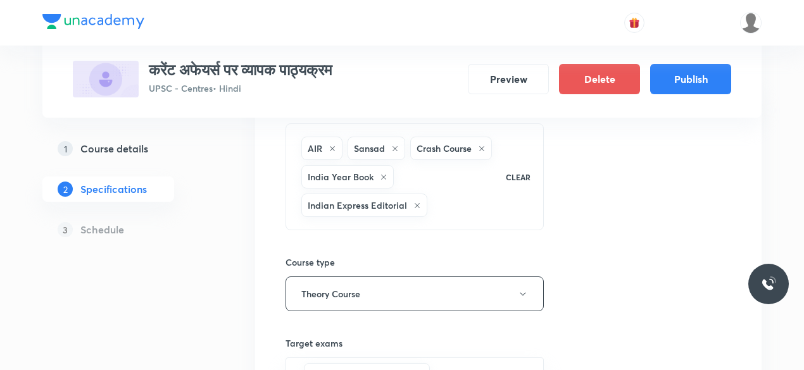
click at [391, 147] on icon at bounding box center [395, 149] width 8 height 8
click at [390, 147] on h6 "Crash Course" at bounding box center [381, 148] width 55 height 13
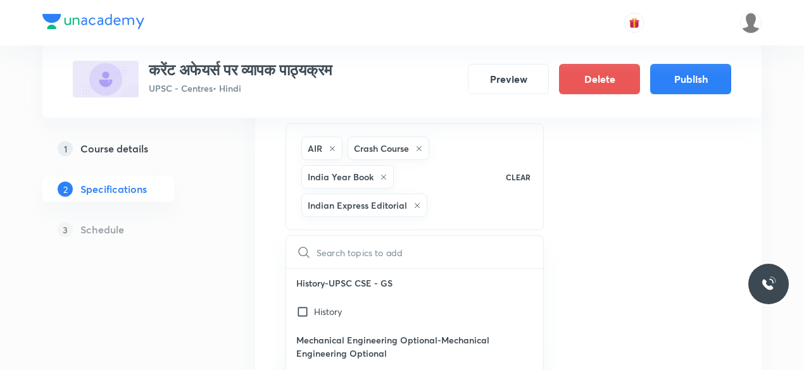
click at [418, 149] on icon at bounding box center [418, 148] width 5 height 5
checkbox input "true"
checkbox input "false"
checkbox input "true"
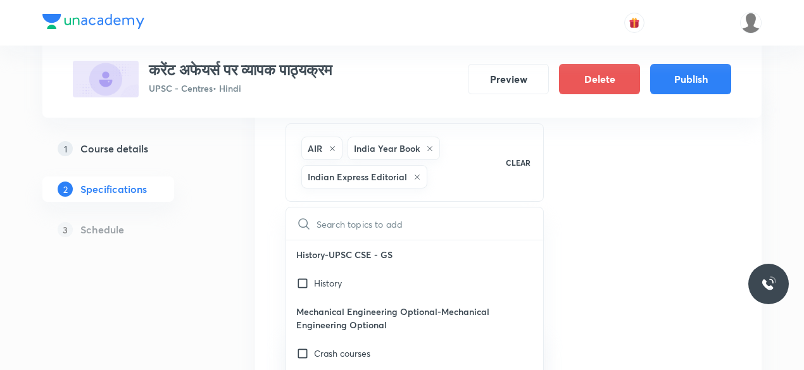
click at [335, 146] on icon at bounding box center [332, 149] width 8 height 8
checkbox input "false"
checkbox input "true"
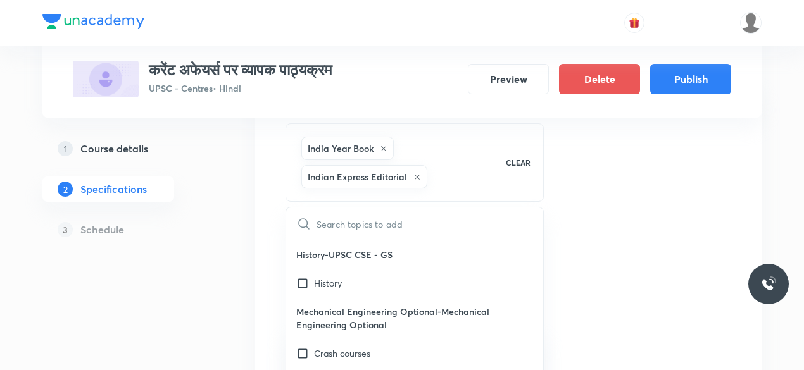
checkbox input "true"
click at [382, 146] on icon at bounding box center [384, 149] width 8 height 8
checkbox input "true"
checkbox input "false"
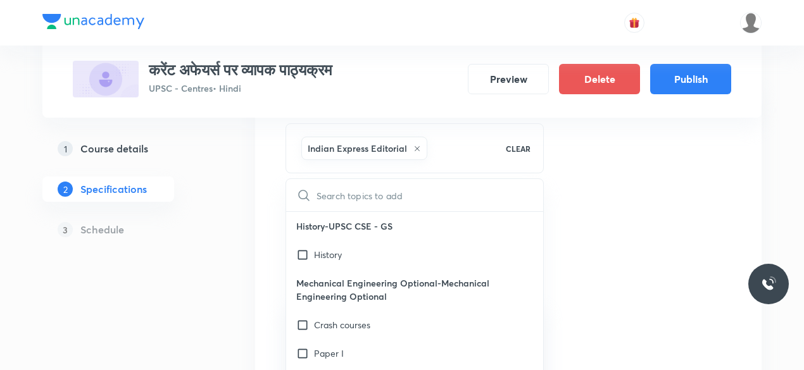
click at [414, 145] on icon at bounding box center [417, 149] width 8 height 8
checkbox input "false"
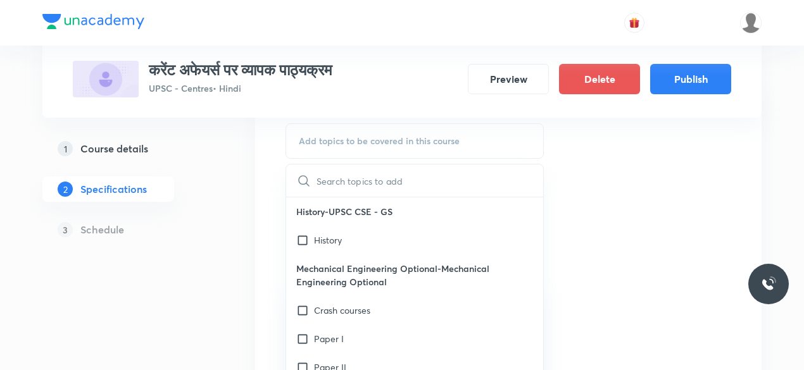
click at [401, 145] on span "Add topics to be covered in this course" at bounding box center [379, 141] width 161 height 10
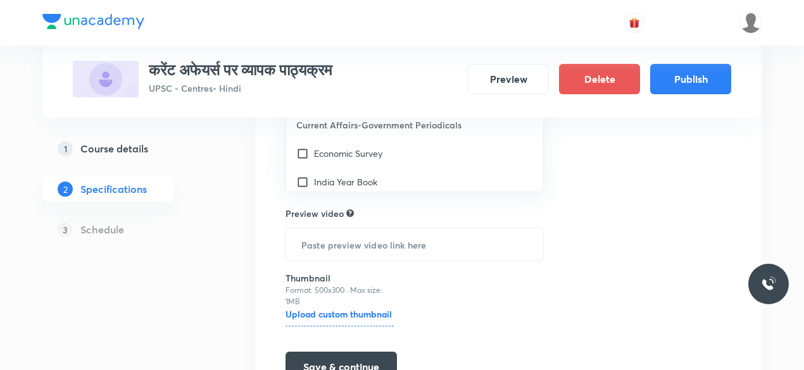
scroll to position [24422, 0]
click at [302, 232] on input "checkbox" at bounding box center [305, 238] width 18 height 13
checkbox input "true"
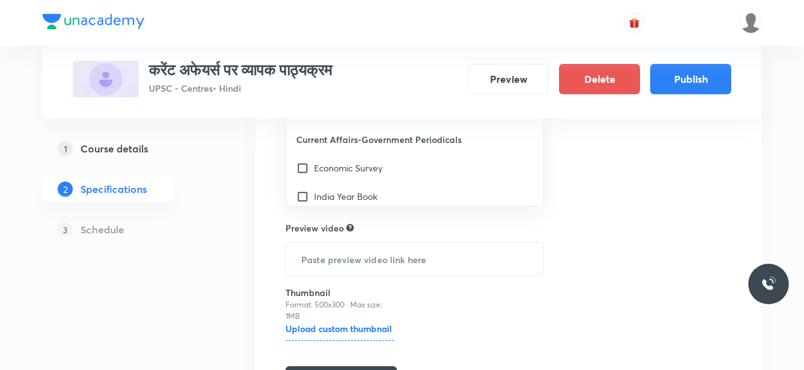
scroll to position [373, 0]
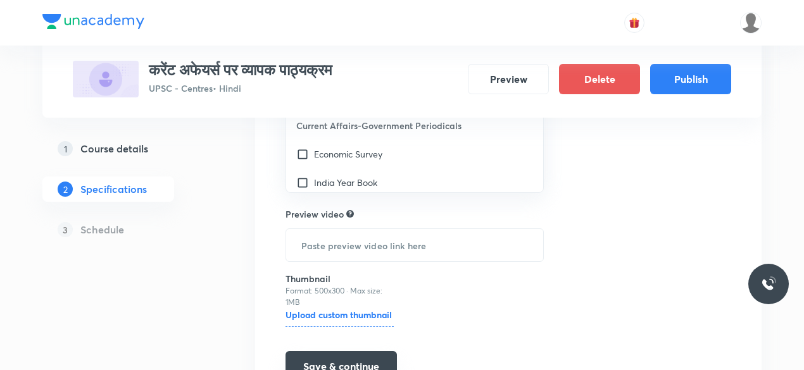
click at [361, 354] on button "Save & continue" at bounding box center [340, 366] width 111 height 30
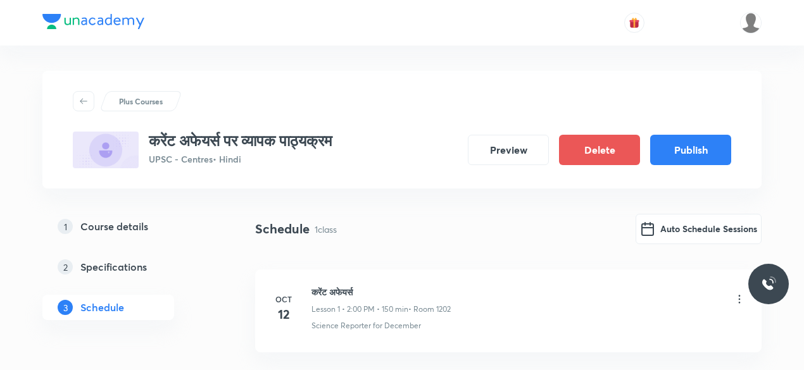
click at [738, 301] on icon at bounding box center [739, 299] width 13 height 13
click at [736, 300] on icon at bounding box center [739, 299] width 13 height 13
click at [739, 301] on icon at bounding box center [739, 299] width 13 height 13
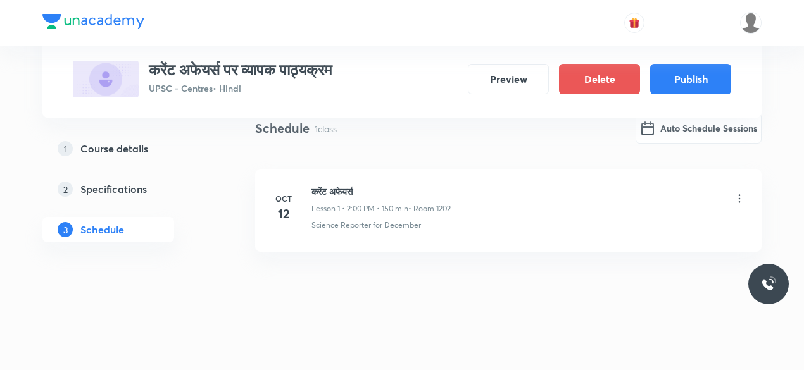
click at [739, 199] on icon at bounding box center [739, 198] width 13 height 13
click at [464, 196] on div "करेंट अफेयर्स Lesson 1 • 2:00 PM • 150 min • Room 1202" at bounding box center [528, 200] width 434 height 30
click at [737, 201] on icon at bounding box center [739, 198] width 13 height 13
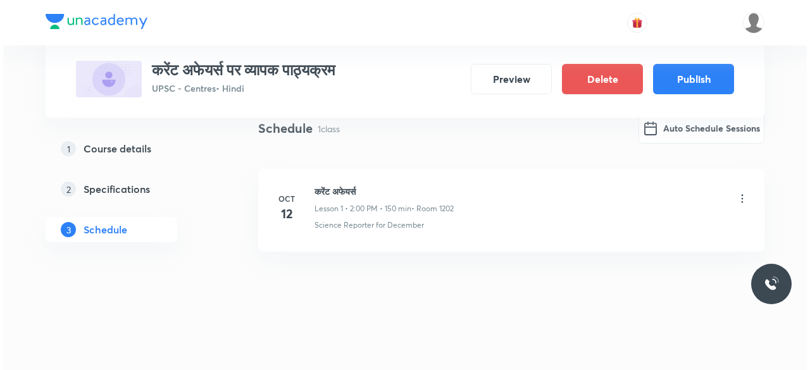
scroll to position [0, 0]
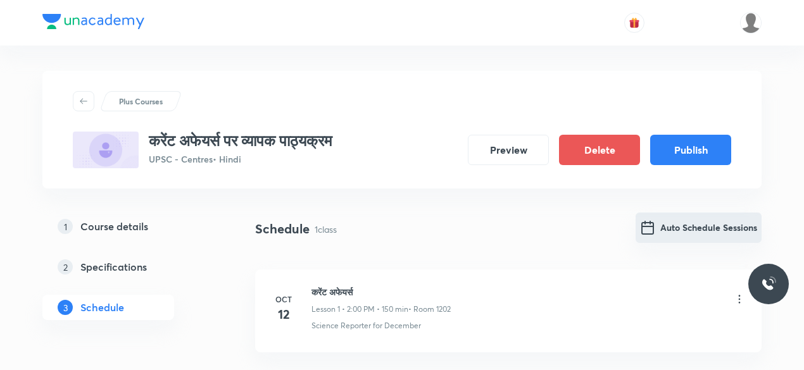
click at [653, 225] on img "Auto Schedule Sessions" at bounding box center [647, 227] width 15 height 15
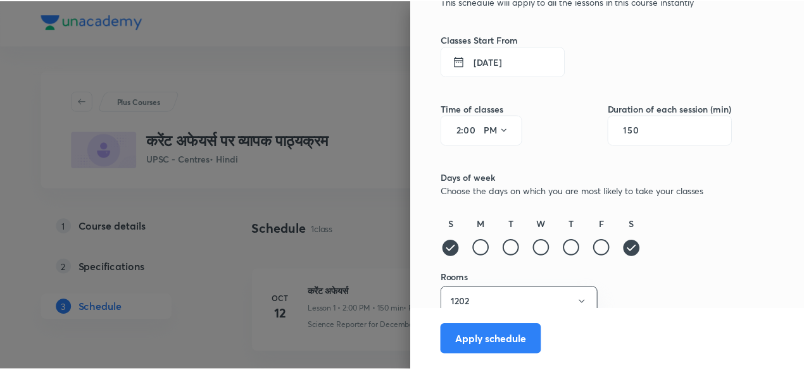
scroll to position [97, 0]
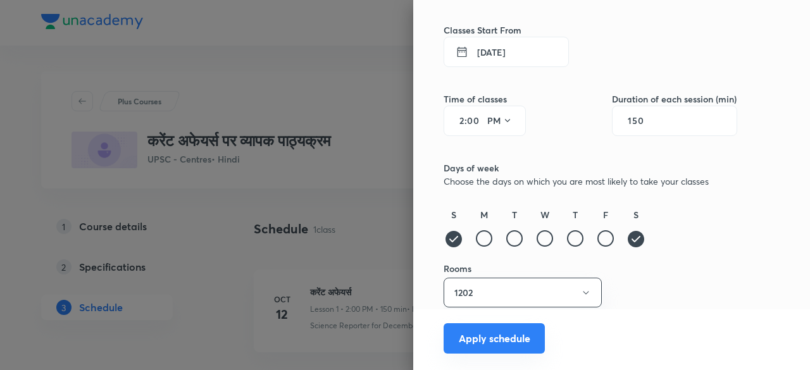
click at [480, 337] on button "Apply schedule" at bounding box center [494, 338] width 101 height 30
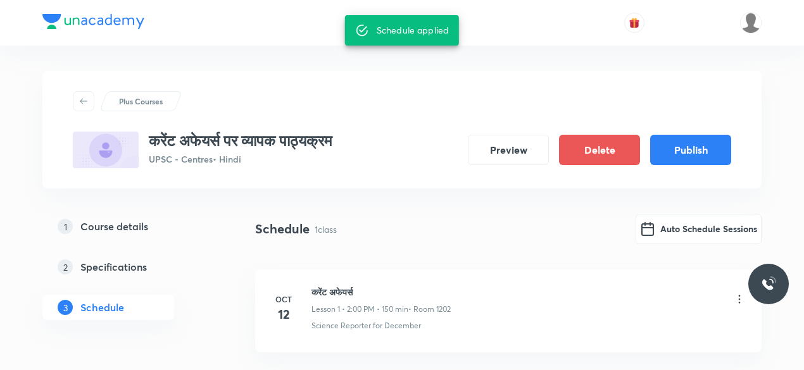
scroll to position [101, 0]
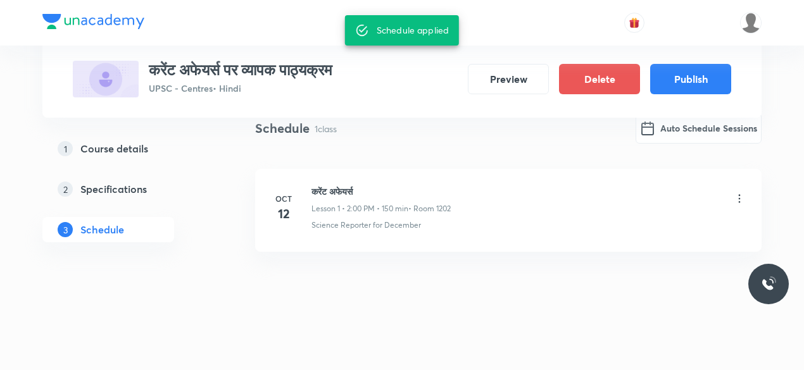
click at [739, 199] on icon at bounding box center [739, 198] width 13 height 13
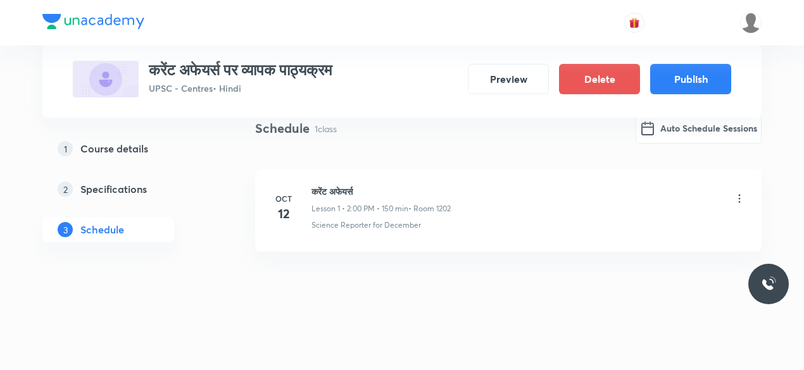
click at [739, 199] on icon at bounding box center [739, 198] width 13 height 13
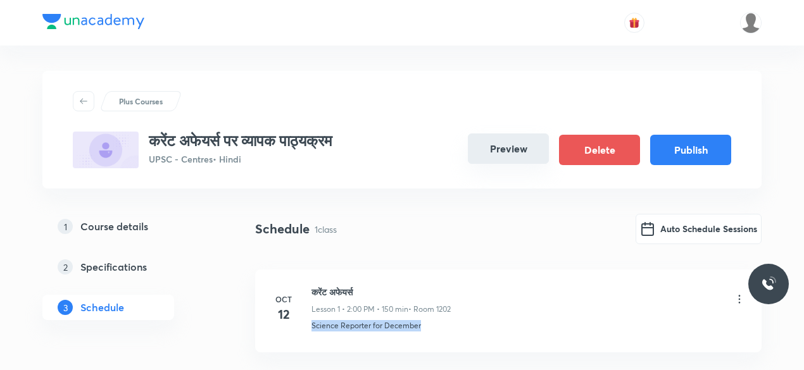
click at [500, 153] on button "Preview" at bounding box center [508, 149] width 81 height 30
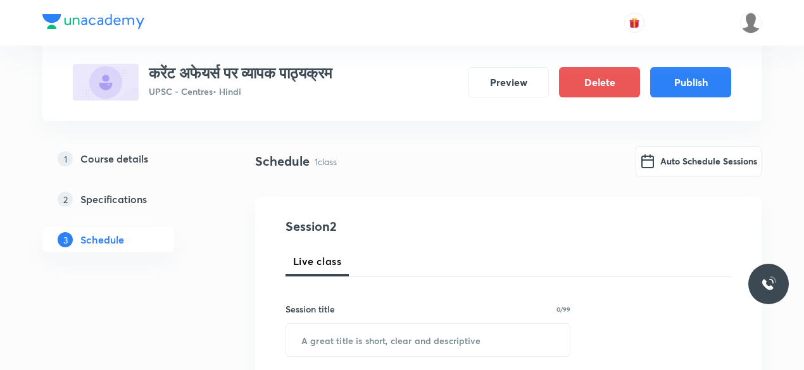
scroll to position [71, 0]
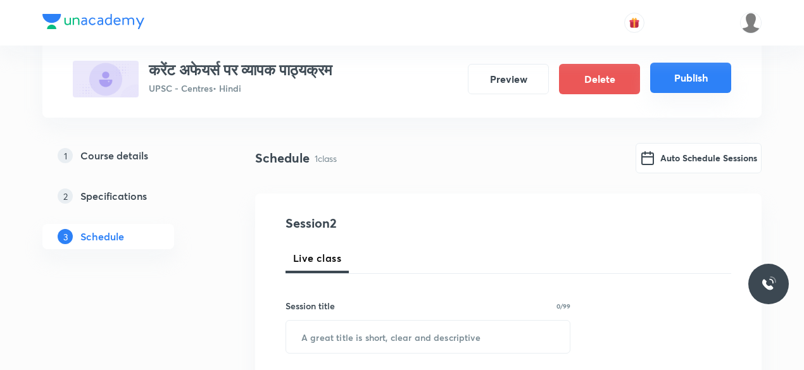
click at [687, 77] on button "Publish" at bounding box center [690, 78] width 81 height 30
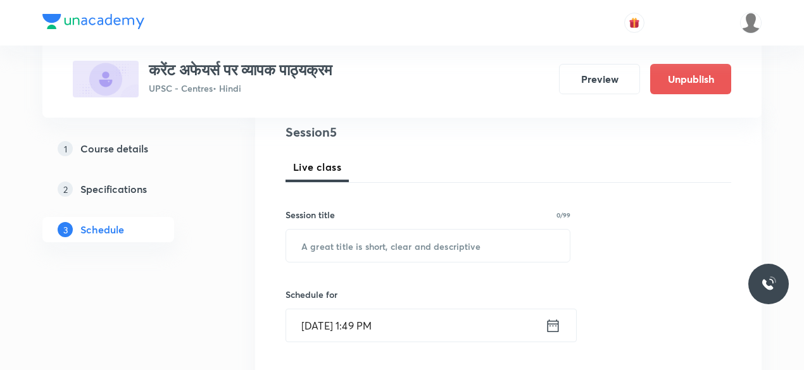
scroll to position [151, 0]
click at [135, 149] on h5 "Course details" at bounding box center [114, 148] width 68 height 15
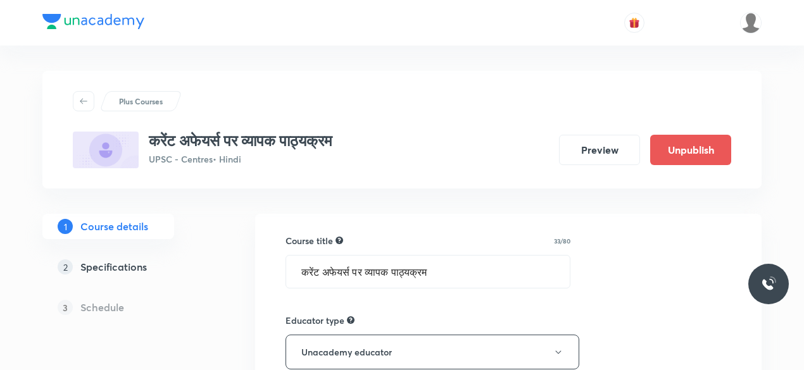
scroll to position [41, 0]
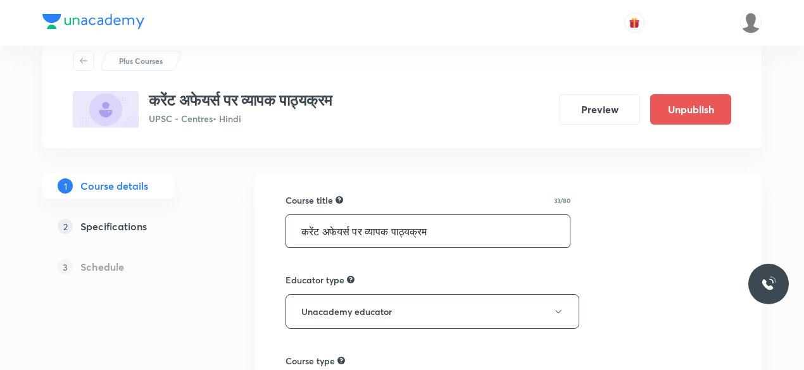
drag, startPoint x: 462, startPoint y: 232, endPoint x: 294, endPoint y: 235, distance: 168.4
click at [294, 235] on input "करेंट अफेयर्स पर व्यापक पाठ्यक्रम" at bounding box center [428, 231] width 284 height 32
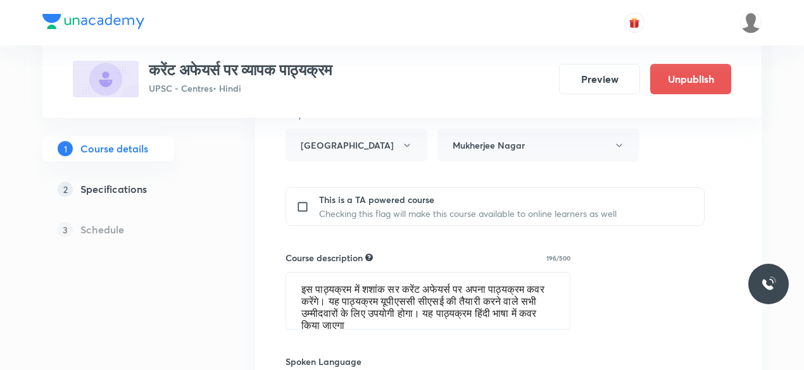
scroll to position [480, 0]
click at [473, 316] on textarea "इस पाठ्यक्रम में शशांक सर करेंट अफेयर्स पर अपना पाठ्यक्रम कवर करेंगे। यह पाठ्यक…" at bounding box center [428, 300] width 284 height 56
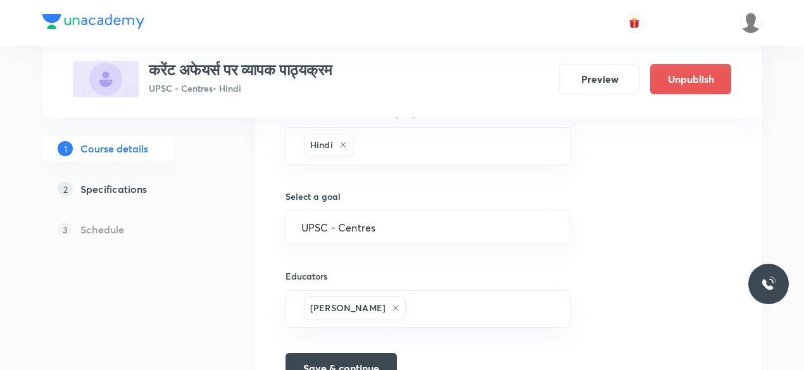
scroll to position [878, 0]
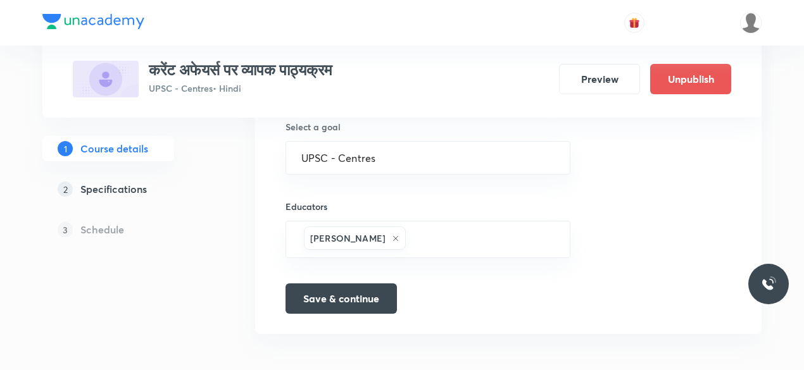
click at [120, 189] on h5 "Specifications" at bounding box center [113, 189] width 66 height 15
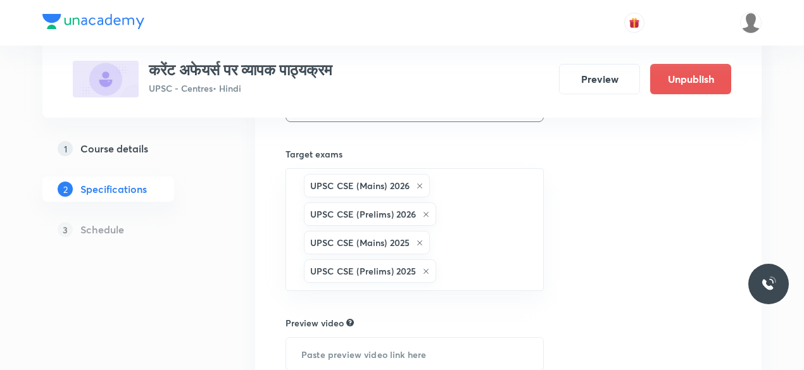
scroll to position [270, 0]
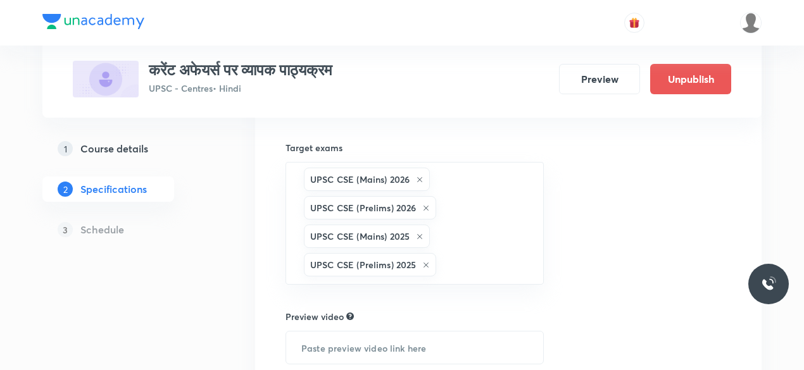
click at [108, 235] on h5 "Schedule" at bounding box center [102, 229] width 44 height 15
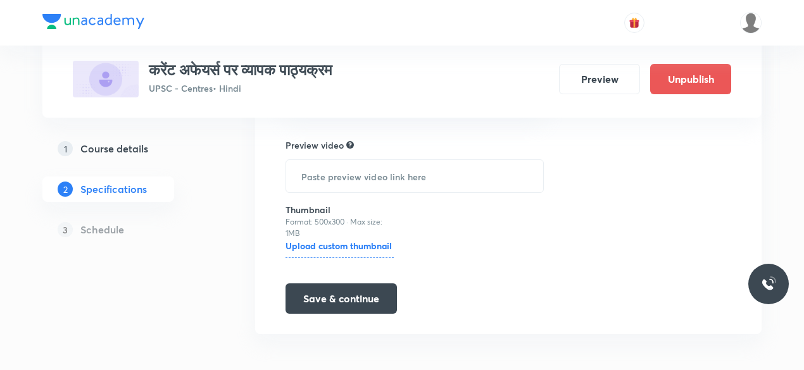
click at [62, 228] on p "3" at bounding box center [65, 229] width 15 height 15
click at [101, 230] on h5 "Schedule" at bounding box center [102, 229] width 44 height 15
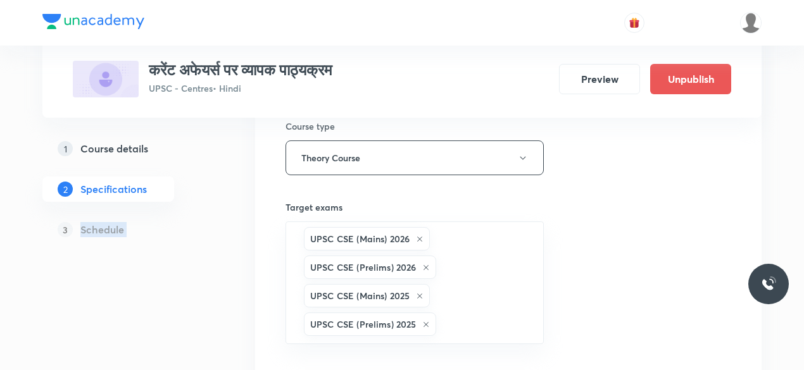
scroll to position [211, 0]
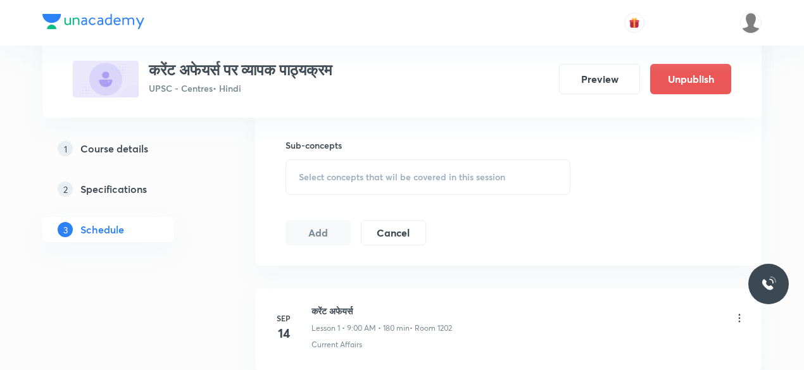
scroll to position [623, 0]
drag, startPoint x: 365, startPoint y: 302, endPoint x: 311, endPoint y: 308, distance: 53.5
click at [311, 308] on h6 "करेंट अफेयर्स" at bounding box center [381, 309] width 140 height 13
copy h6 "करेंट अफेयर्स"
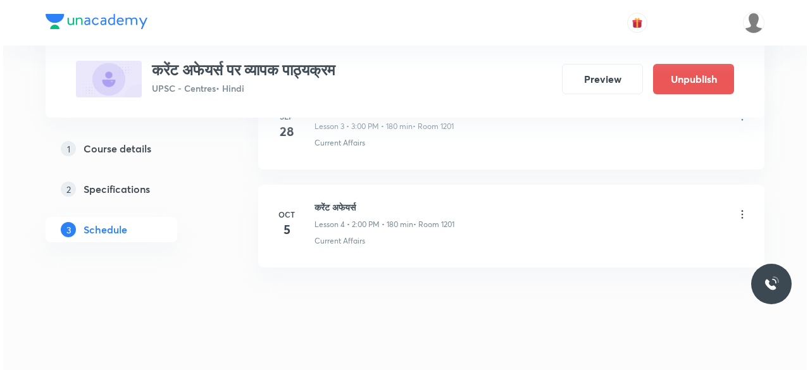
scroll to position [1021, 0]
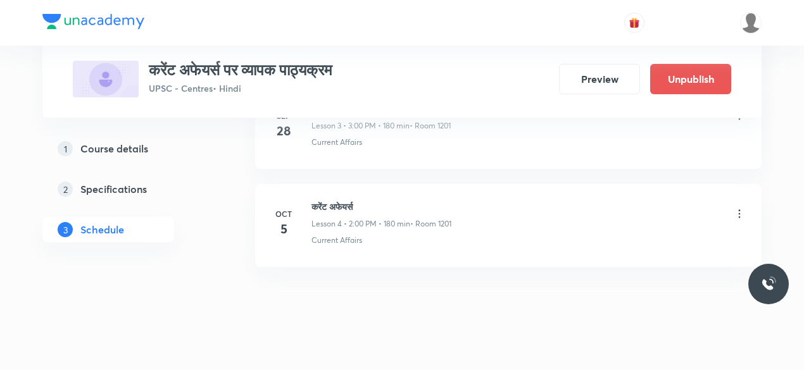
click at [737, 208] on icon at bounding box center [739, 214] width 13 height 13
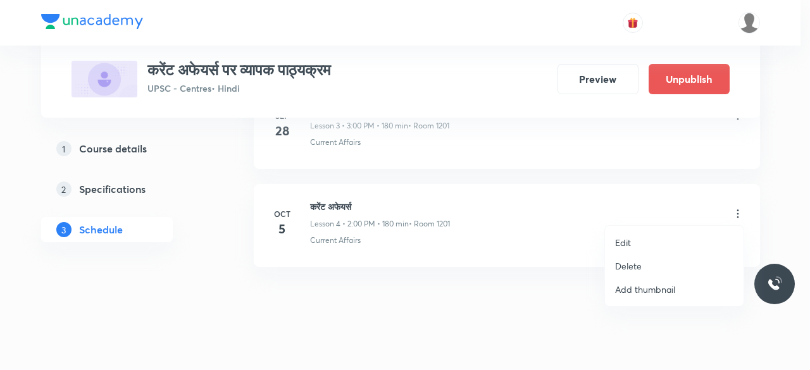
click at [635, 242] on li "Edit" at bounding box center [674, 242] width 139 height 23
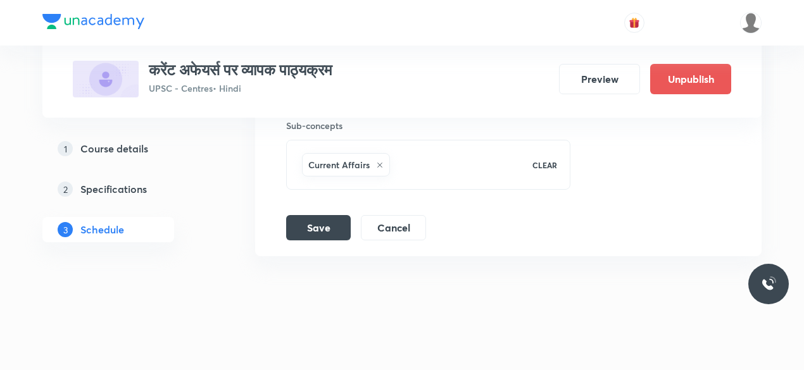
click at [347, 161] on h6 "Current Affairs" at bounding box center [338, 164] width 61 height 13
